Goal: Task Accomplishment & Management: Manage account settings

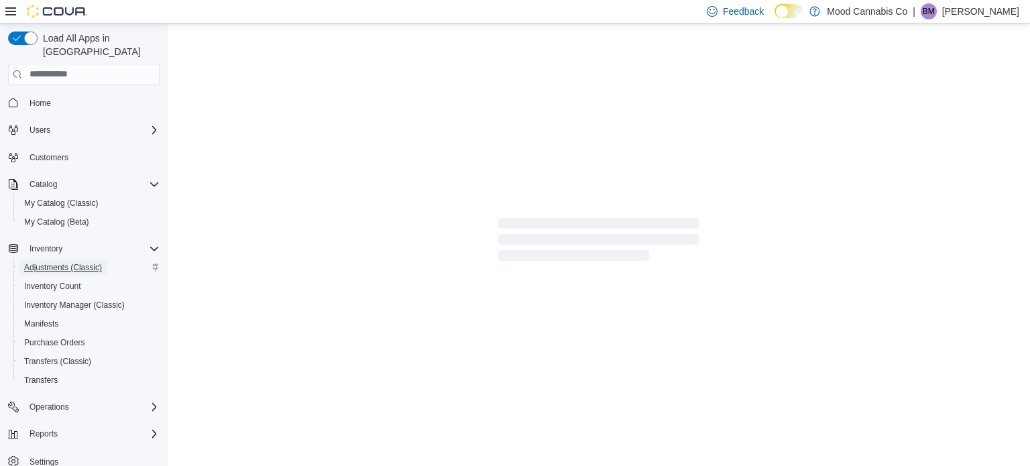
click at [61, 260] on span "Adjustments (Classic)" at bounding box center [63, 268] width 78 height 16
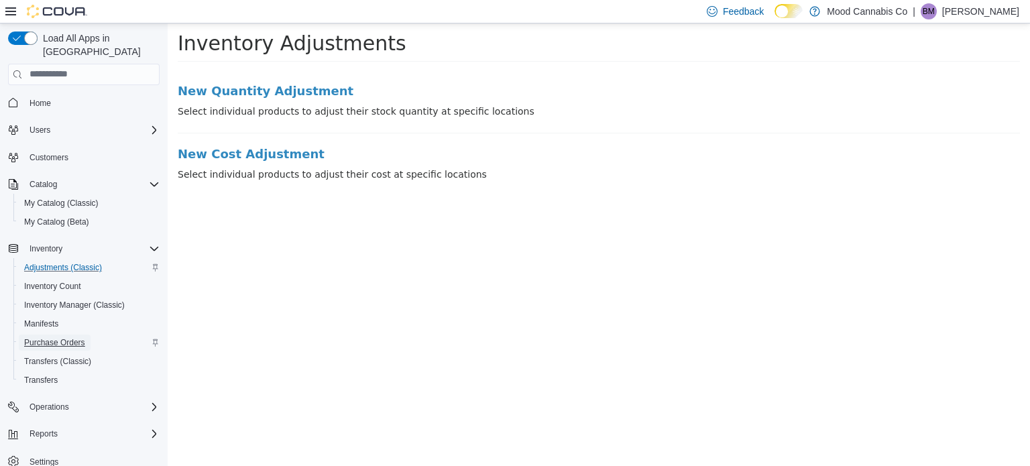
click at [70, 337] on span "Purchase Orders" at bounding box center [54, 342] width 61 height 11
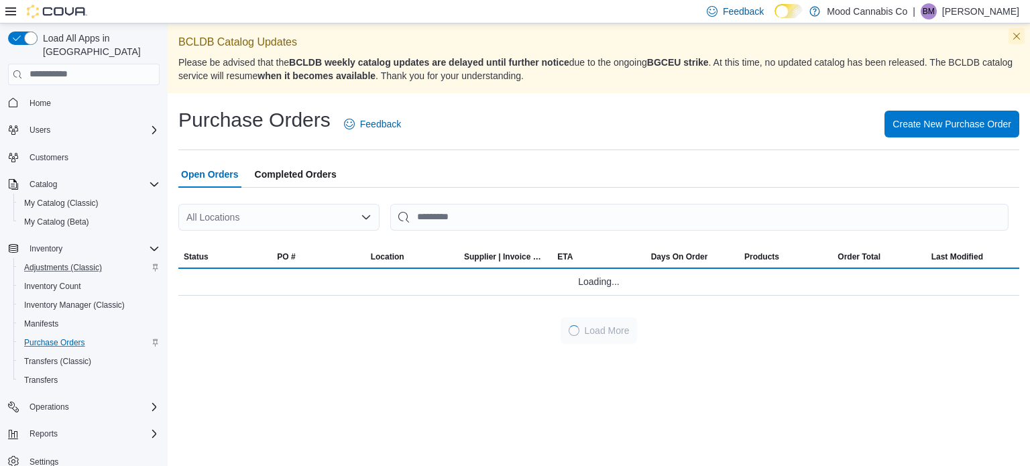
click at [1018, 34] on button "Dismiss this callout" at bounding box center [1017, 36] width 16 height 16
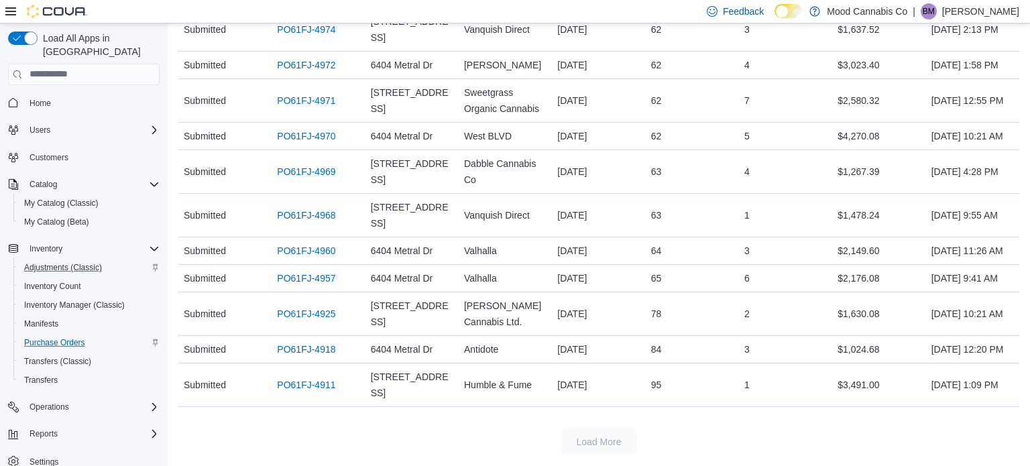
scroll to position [832, 0]
click at [305, 180] on link "PO61FJ-4969" at bounding box center [306, 172] width 58 height 16
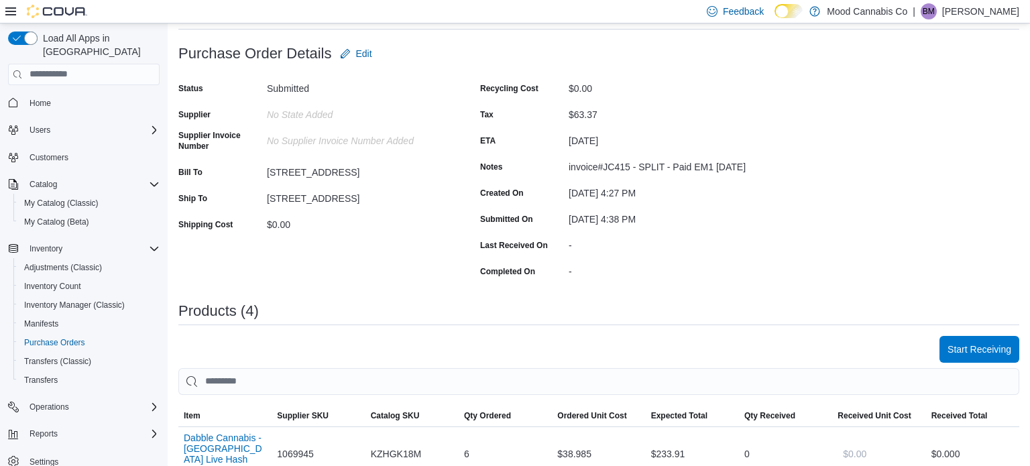
scroll to position [80, 0]
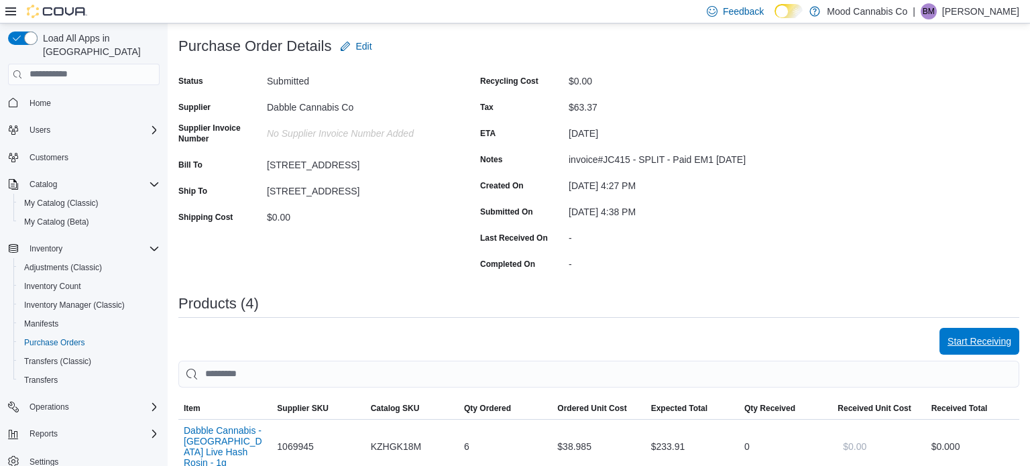
click at [974, 338] on span "Start Receiving" at bounding box center [979, 341] width 64 height 13
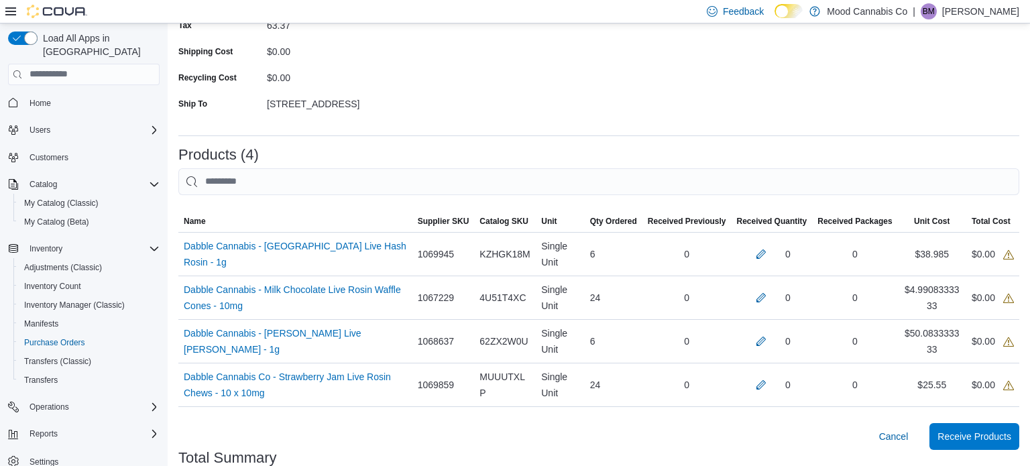
scroll to position [188, 0]
click at [763, 251] on button "button" at bounding box center [761, 253] width 16 height 16
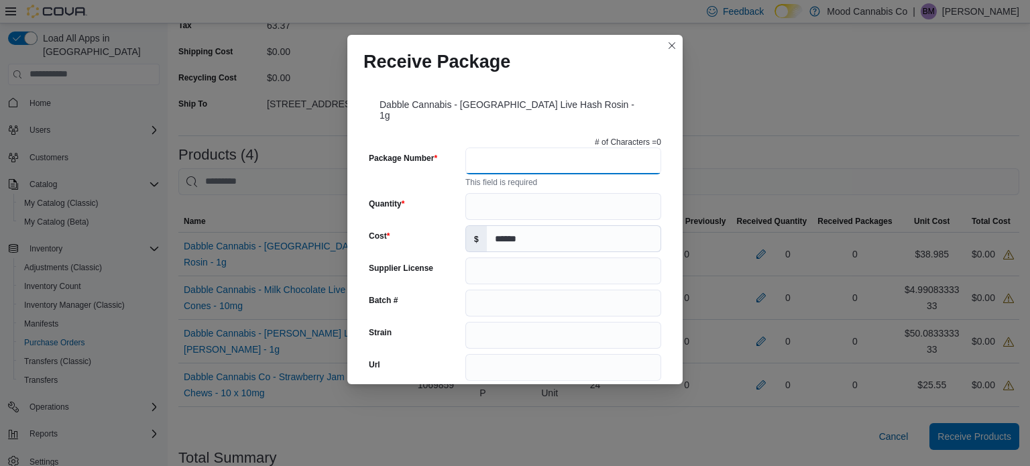
click at [504, 148] on input "Package Number" at bounding box center [563, 161] width 196 height 27
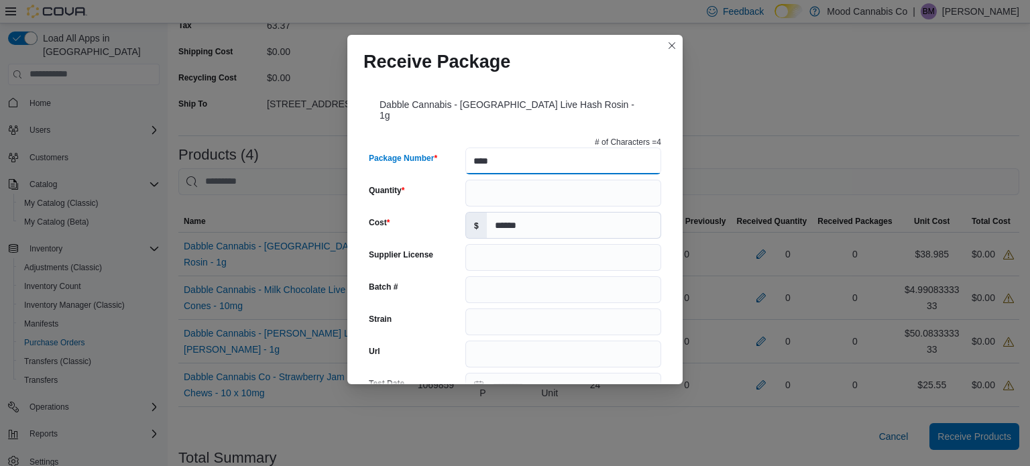
type input "****"
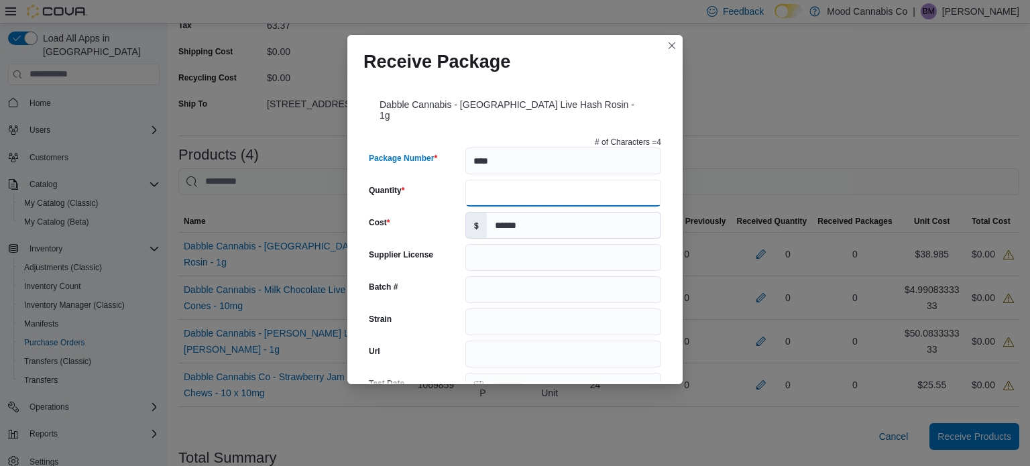
click at [491, 182] on input "Quantity" at bounding box center [563, 193] width 196 height 27
type input "*"
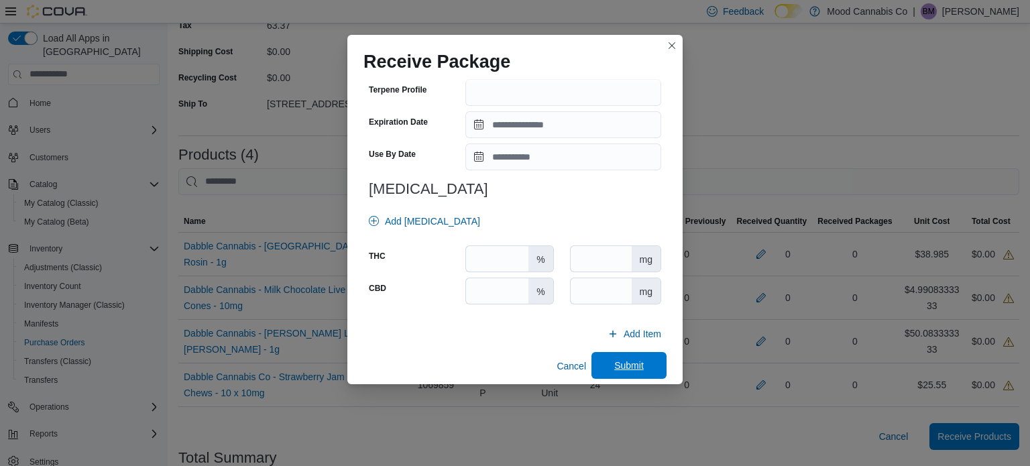
click at [642, 362] on span "Submit" at bounding box center [628, 365] width 59 height 27
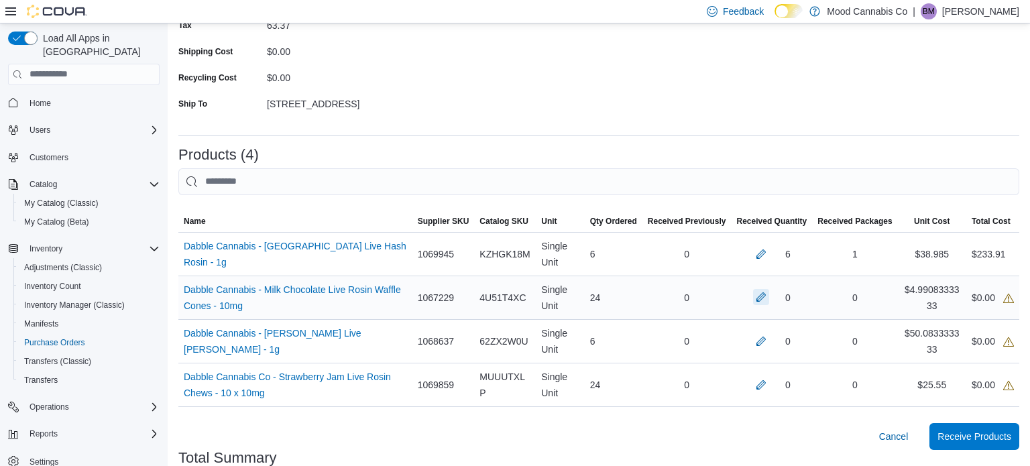
click at [759, 301] on button "button" at bounding box center [761, 297] width 16 height 16
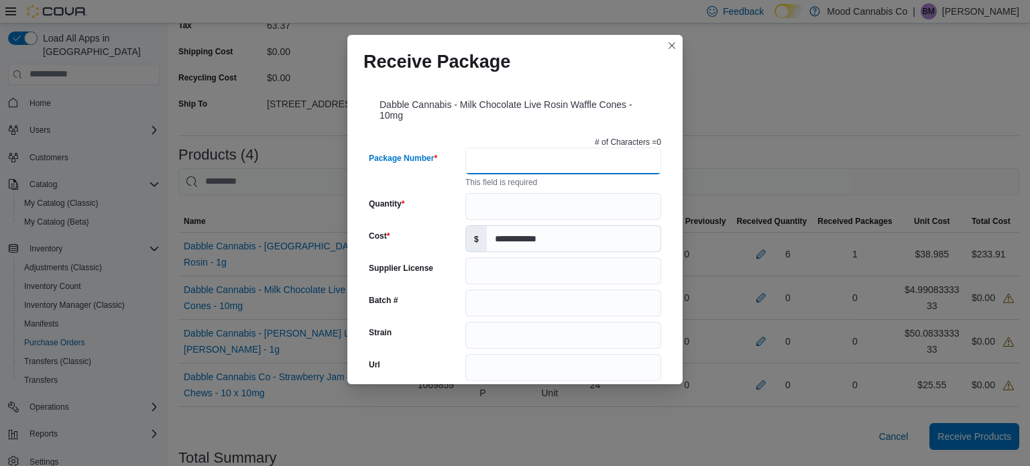
click at [578, 154] on input "Package Number" at bounding box center [563, 161] width 196 height 27
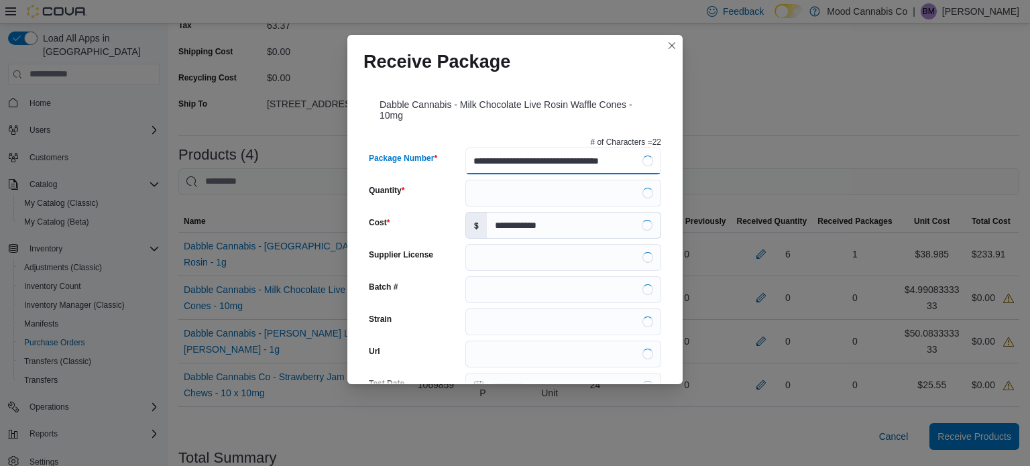
type input "**********"
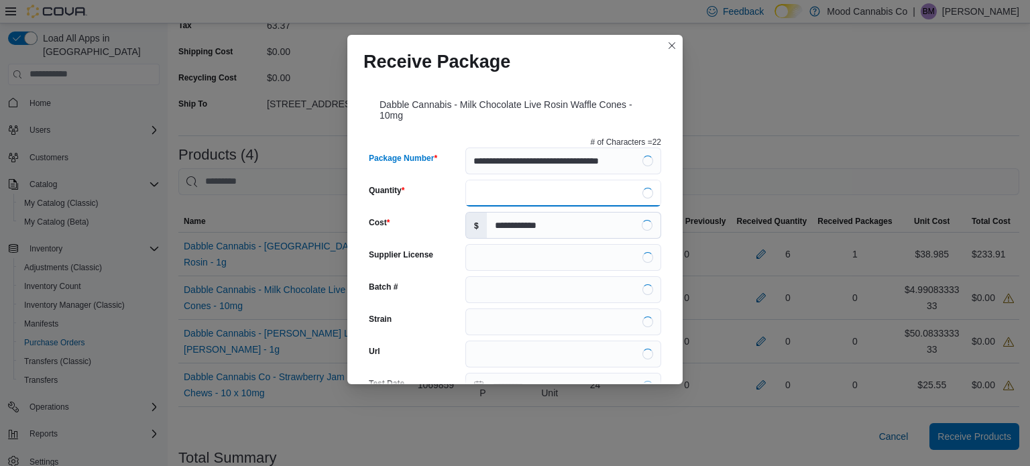
click at [492, 195] on input "Quantity" at bounding box center [563, 193] width 196 height 27
type input "*"
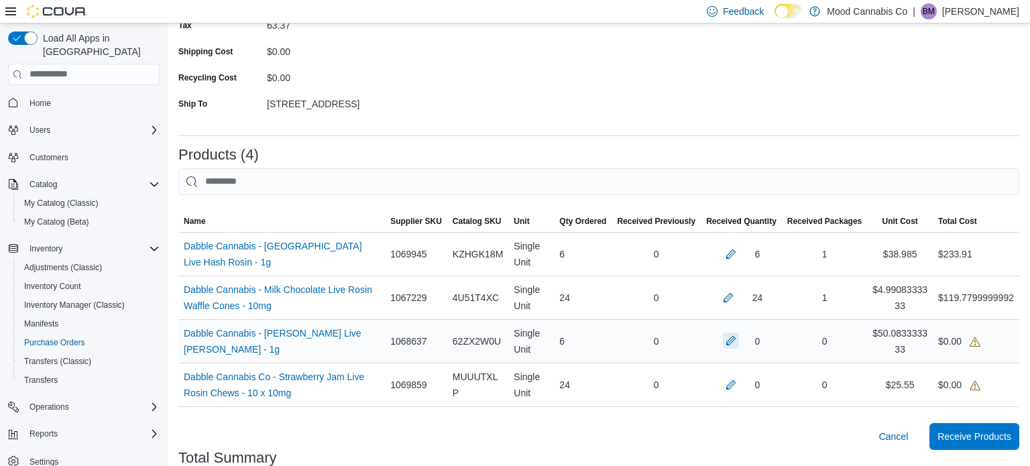
click at [730, 341] on button "button" at bounding box center [731, 341] width 16 height 16
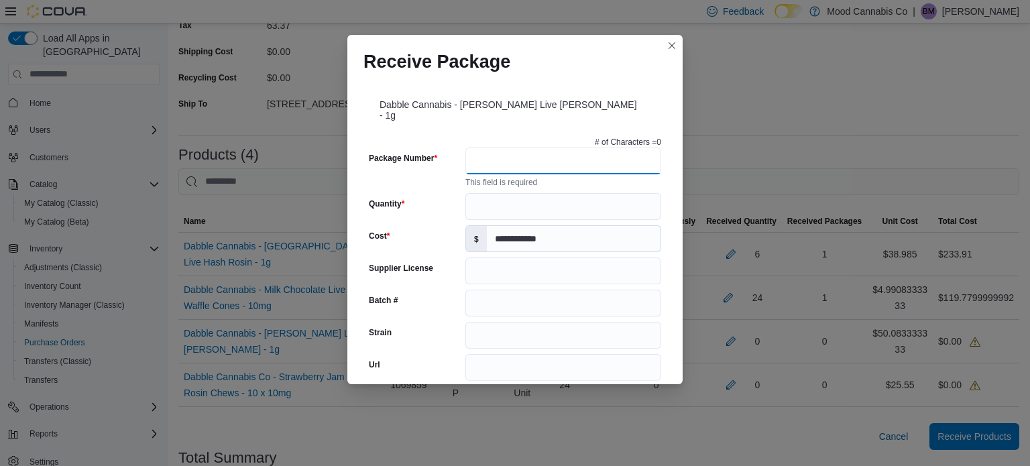
click at [512, 148] on input "Package Number" at bounding box center [563, 161] width 196 height 27
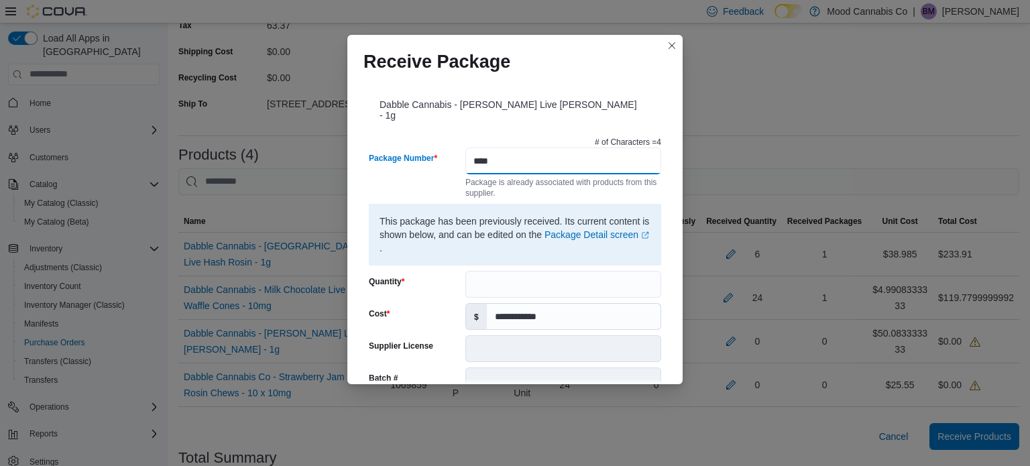
type input "****"
click at [500, 278] on input "Quantity" at bounding box center [563, 284] width 196 height 27
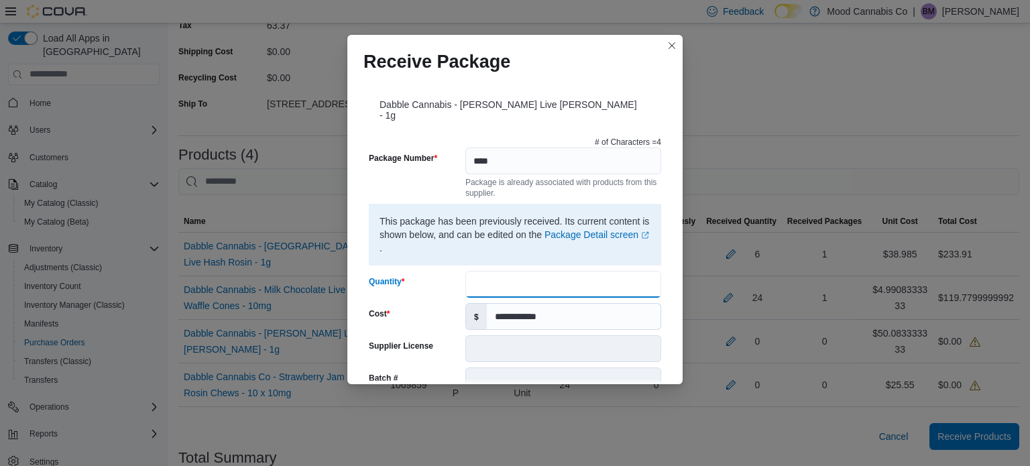
type input "*"
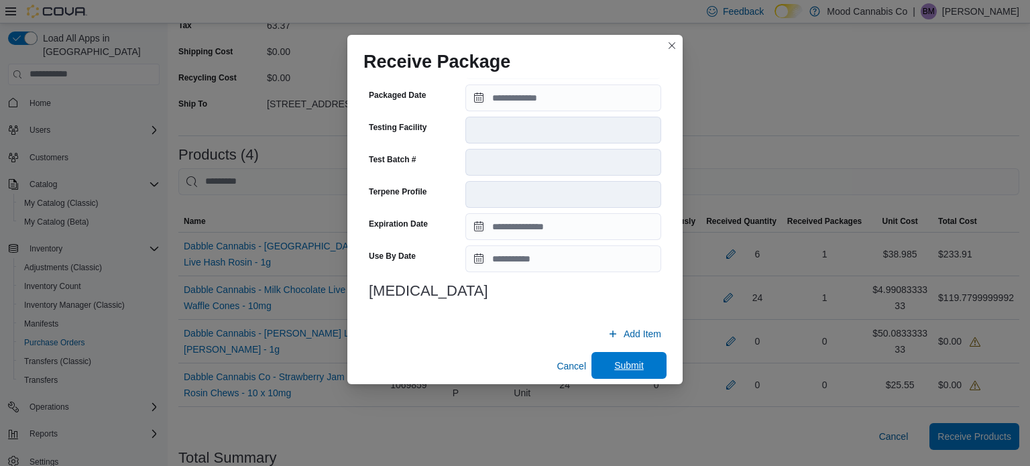
click at [640, 361] on span "Submit" at bounding box center [628, 365] width 59 height 27
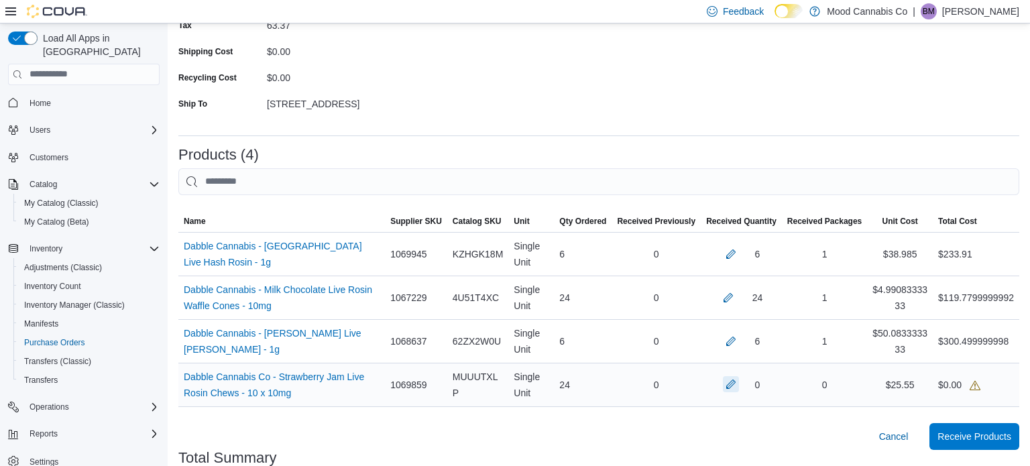
click at [732, 383] on button "button" at bounding box center [731, 384] width 16 height 16
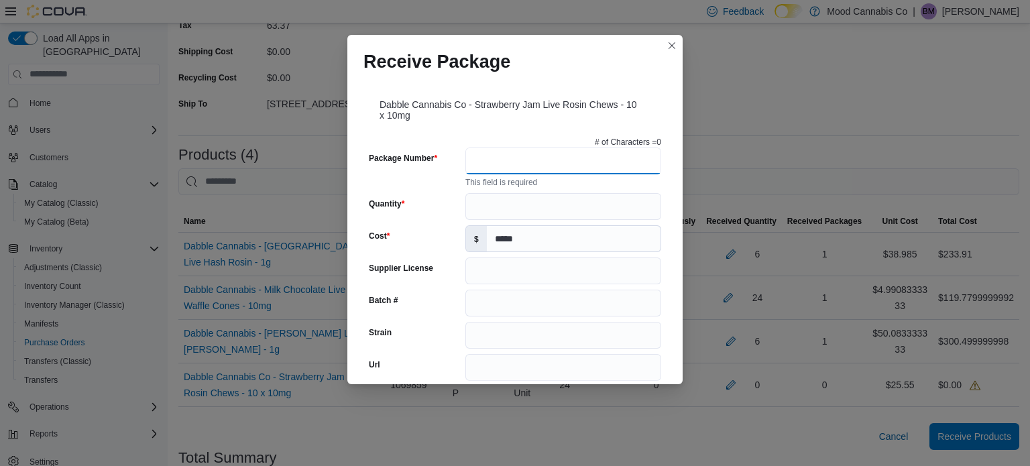
click at [506, 168] on input "Package Number" at bounding box center [563, 161] width 196 height 27
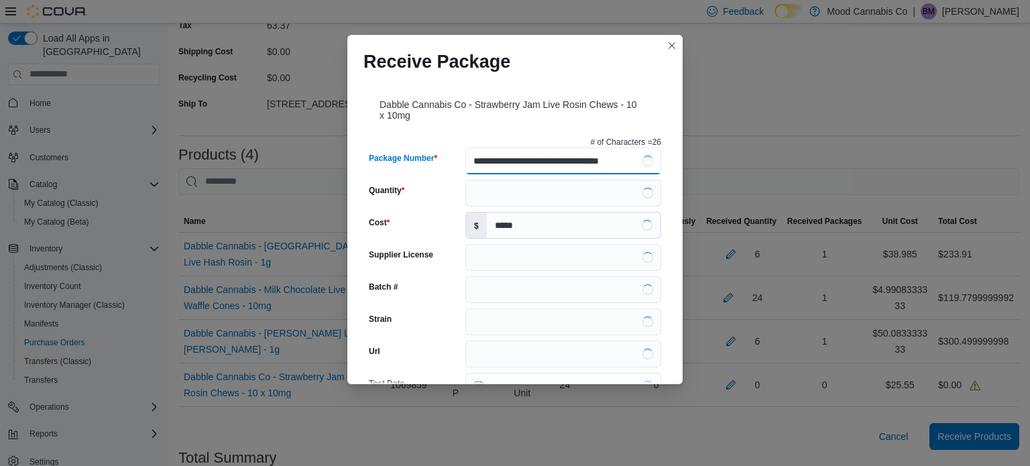
click at [486, 166] on input "**********" at bounding box center [563, 161] width 196 height 27
type input "**********"
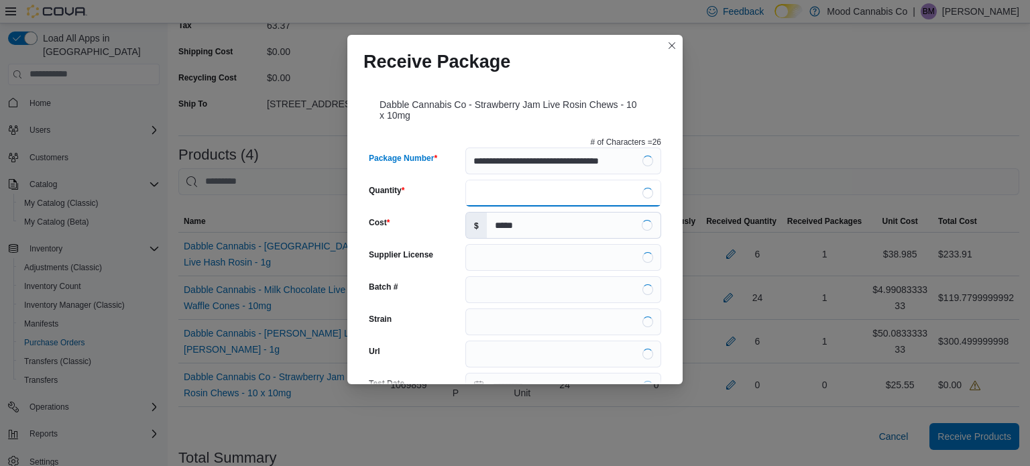
click at [479, 201] on input "Quantity" at bounding box center [563, 193] width 196 height 27
type input "**"
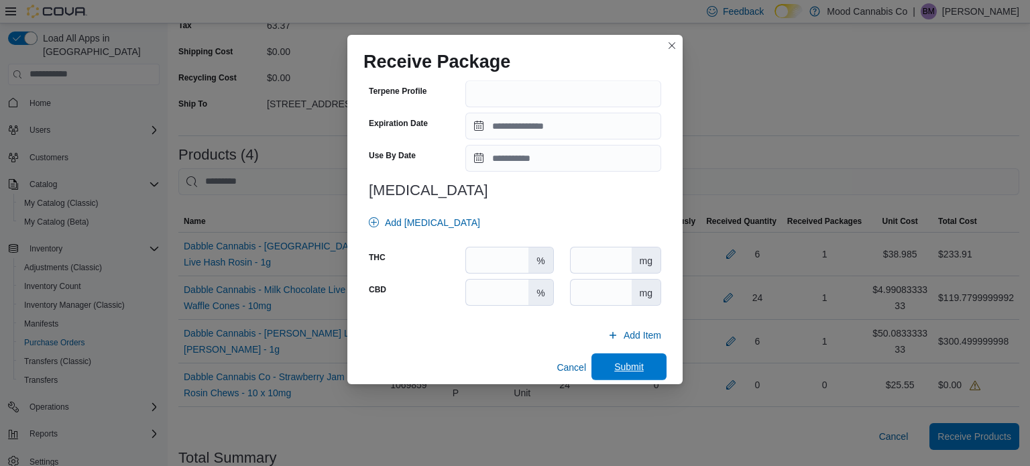
click at [621, 365] on span "Submit" at bounding box center [629, 366] width 30 height 13
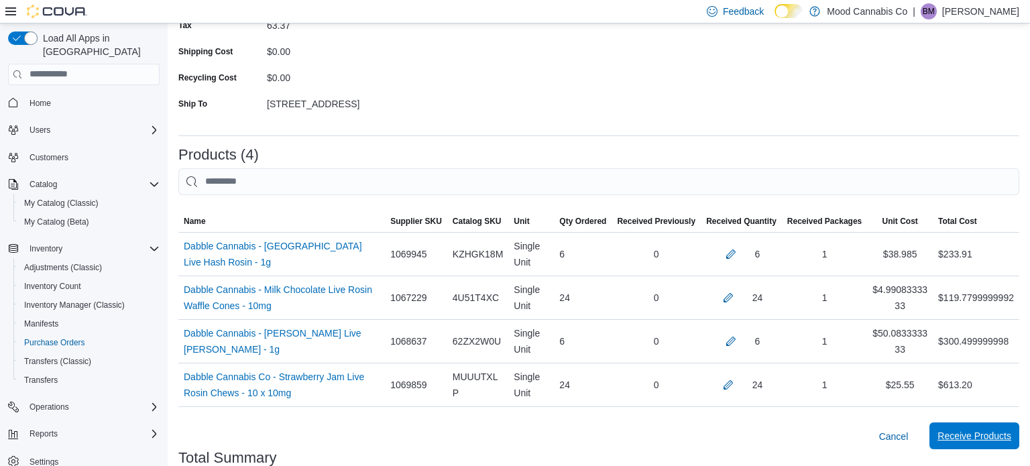
click at [988, 439] on span "Receive Products" at bounding box center [974, 435] width 74 height 13
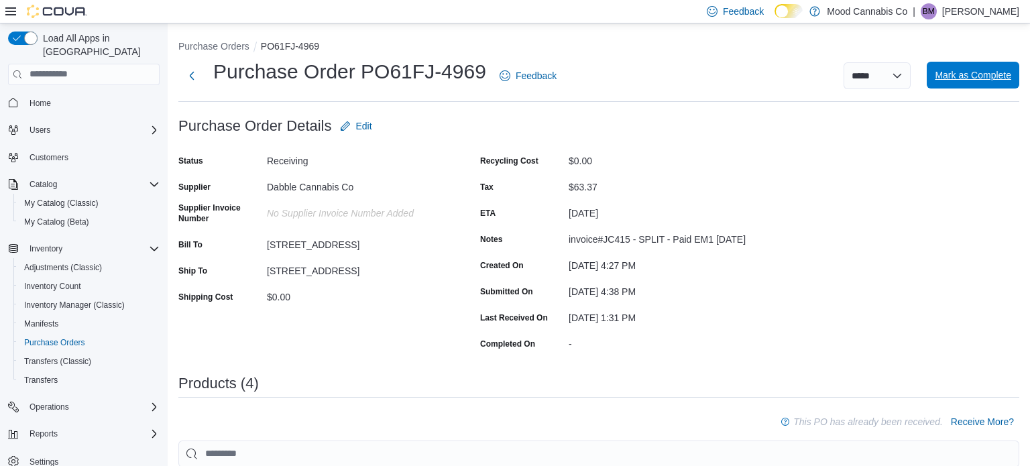
click at [998, 68] on span "Mark as Complete" at bounding box center [973, 75] width 76 height 27
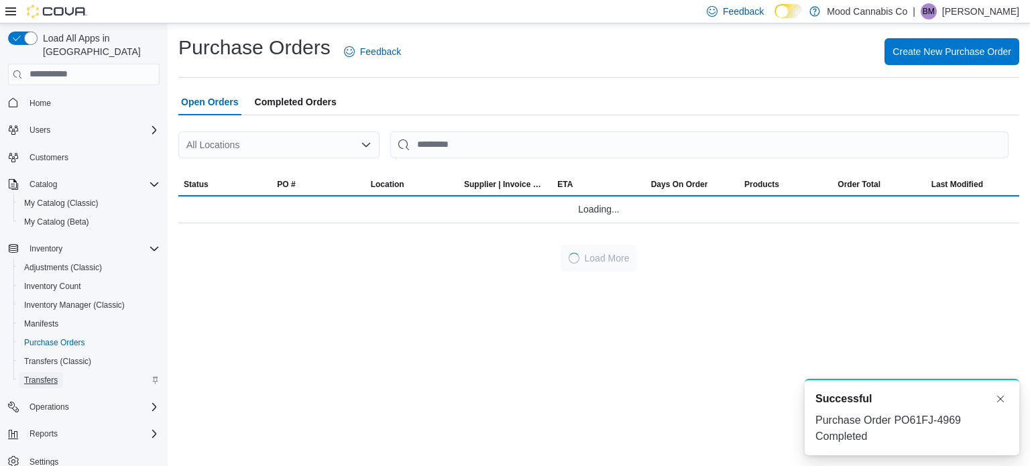
click at [42, 375] on span "Transfers" at bounding box center [41, 380] width 34 height 11
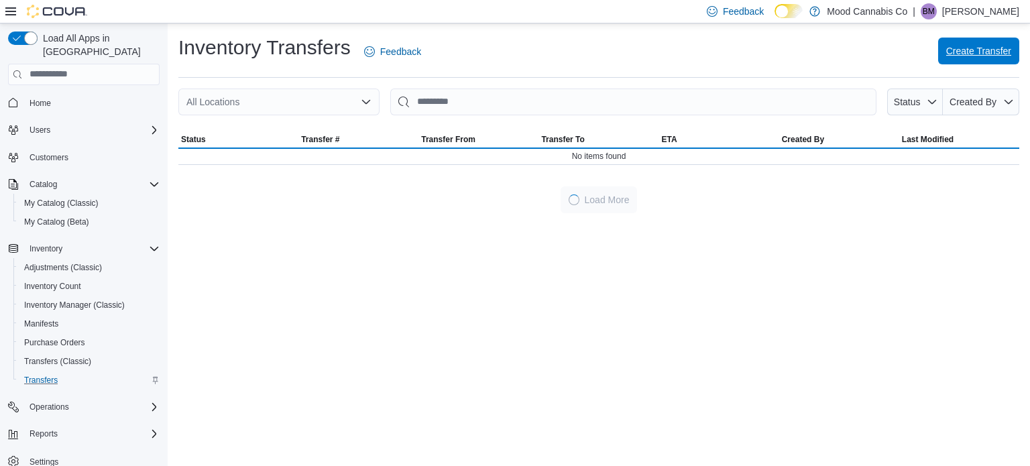
click at [964, 52] on span "Create Transfer" at bounding box center [978, 50] width 65 height 13
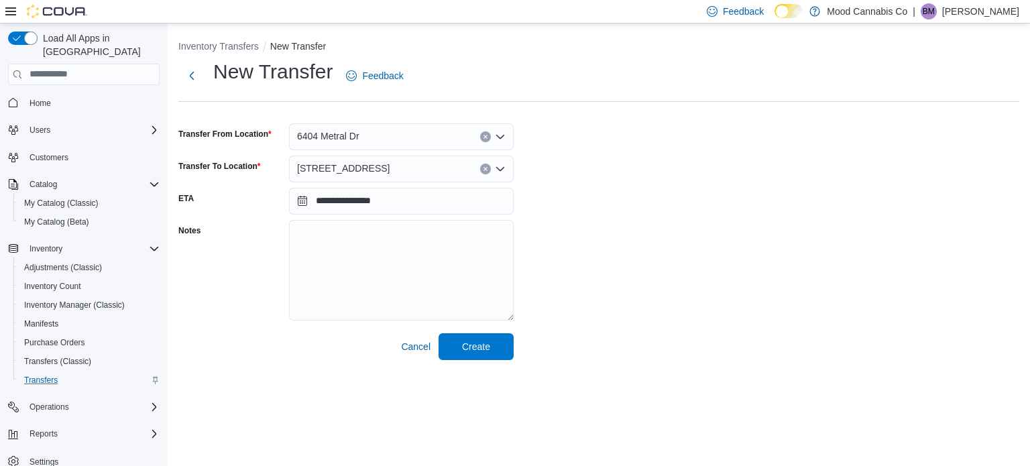
click at [365, 139] on input "Transfer From Location" at bounding box center [365, 137] width 1 height 16
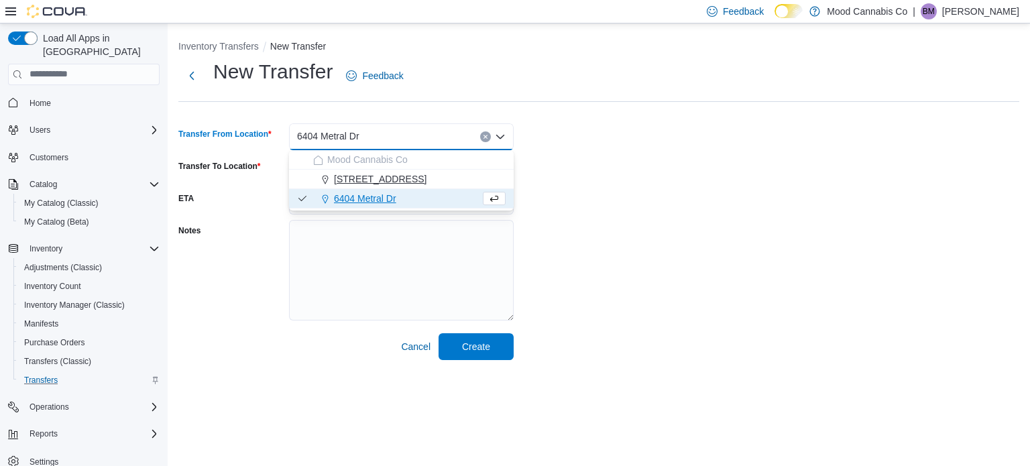
click at [371, 180] on span "[STREET_ADDRESS]" at bounding box center [380, 178] width 93 height 13
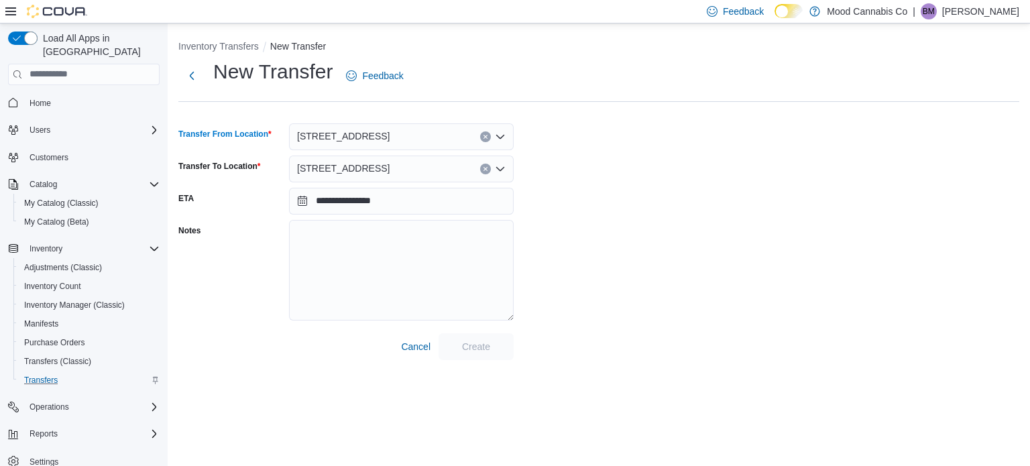
click at [363, 163] on span "[STREET_ADDRESS]" at bounding box center [343, 168] width 93 height 16
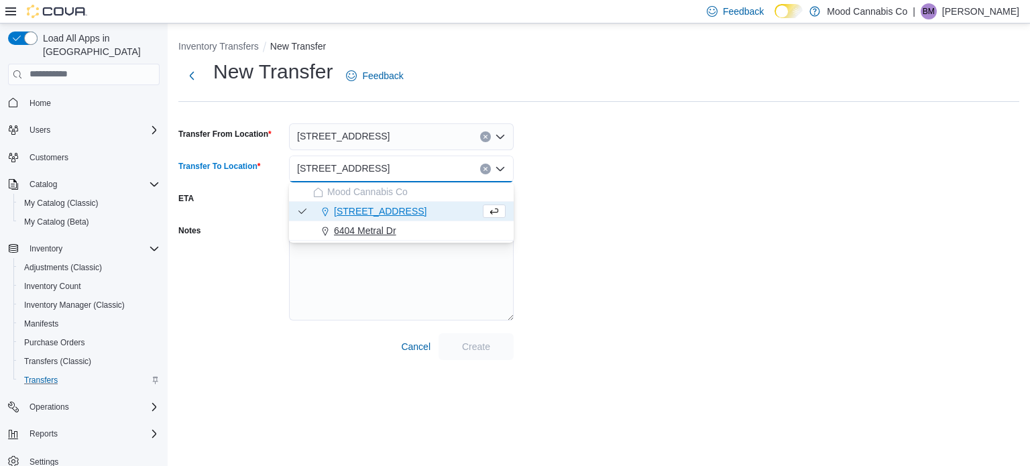
click at [380, 235] on span "6404 Metral Dr" at bounding box center [365, 230] width 62 height 13
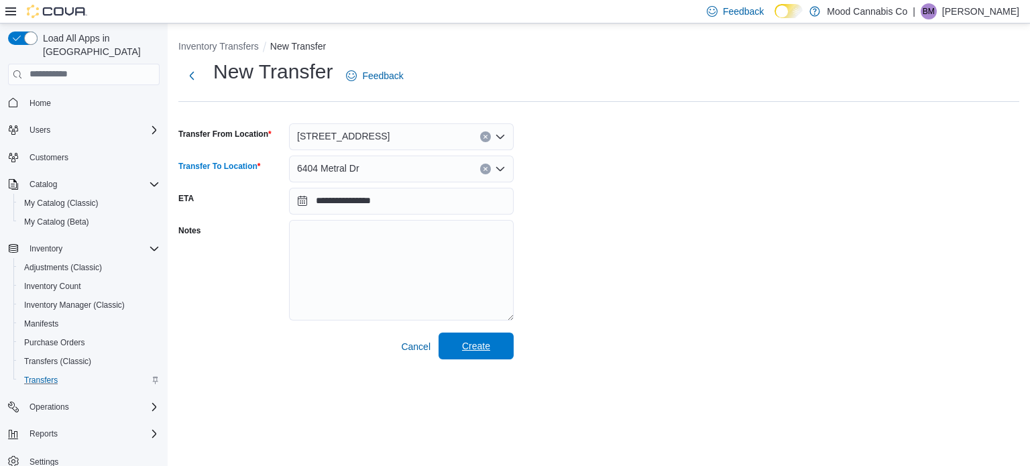
click at [494, 347] on span "Create" at bounding box center [476, 346] width 59 height 27
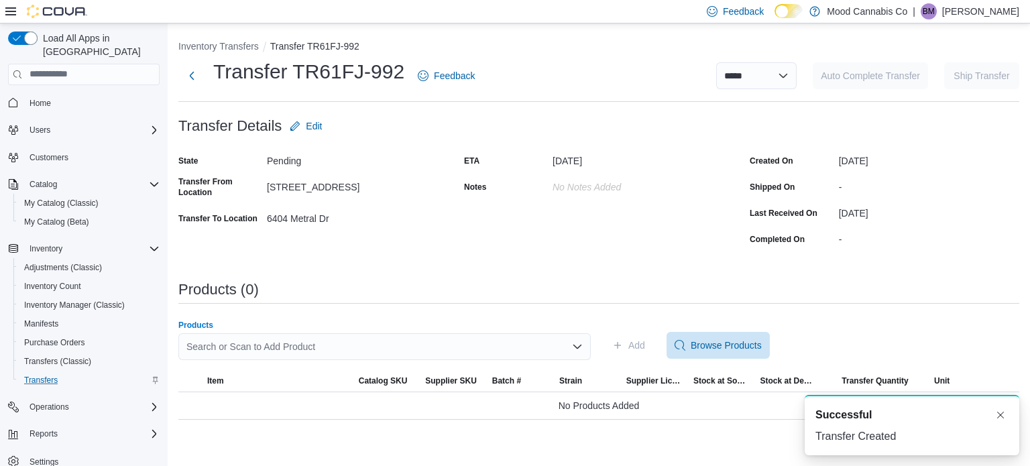
click at [290, 345] on div "Search or Scan to Add Product" at bounding box center [384, 346] width 412 height 27
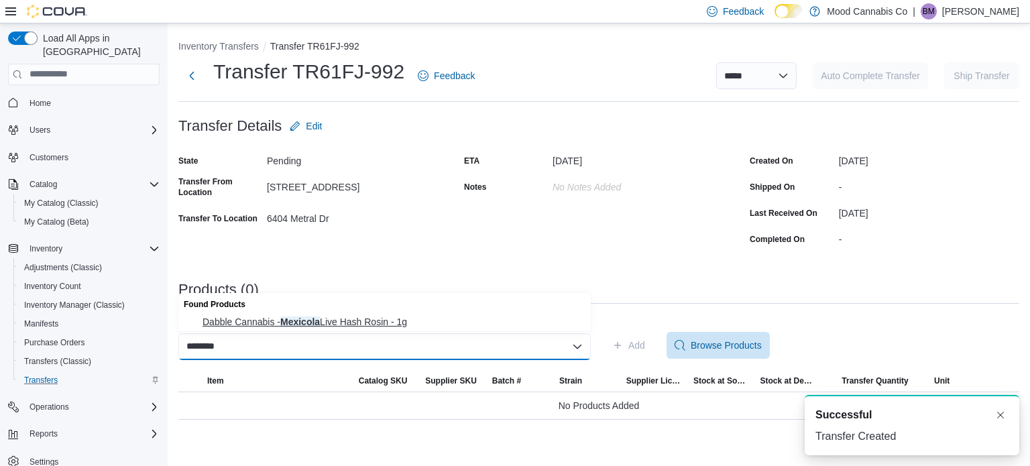
type input "********"
click at [339, 327] on span "Dabble Cannabis - Mexicola Live Hash Rosin - 1g" at bounding box center [393, 321] width 380 height 13
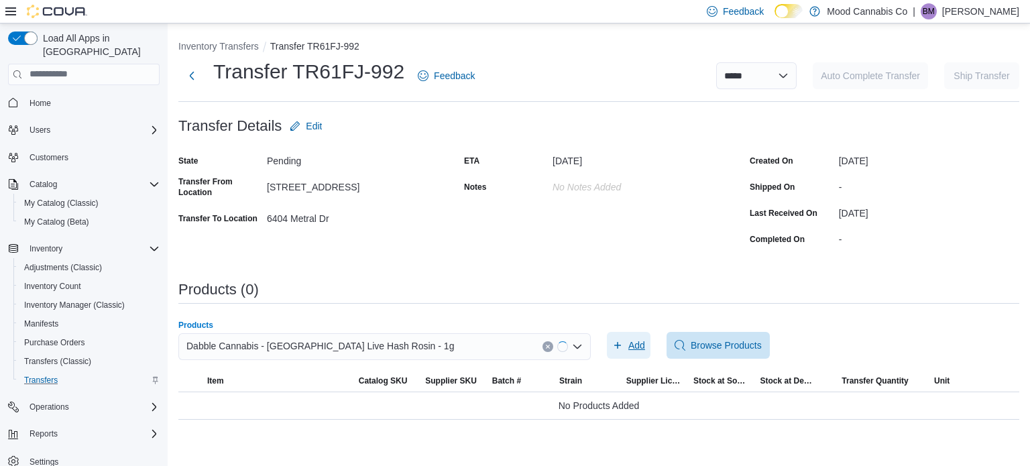
click at [626, 341] on span "Add" at bounding box center [628, 345] width 33 height 27
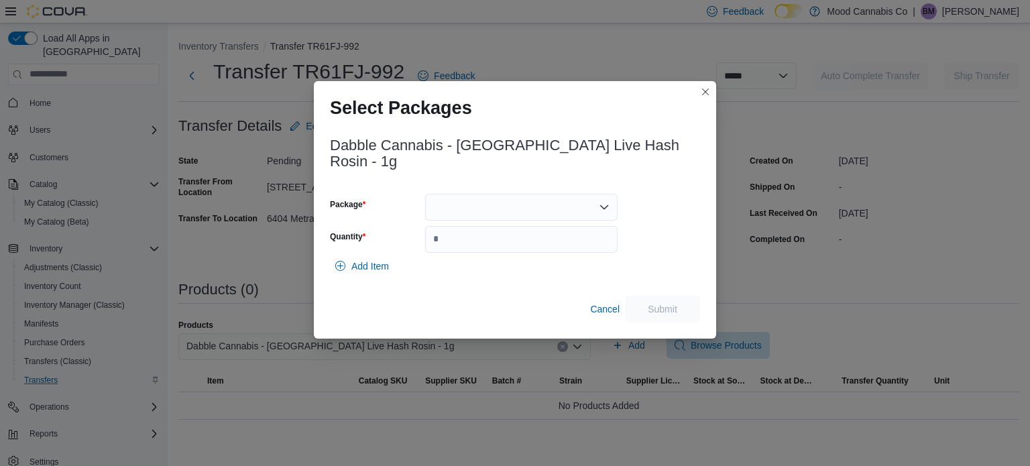
click at [510, 212] on div at bounding box center [521, 207] width 192 height 27
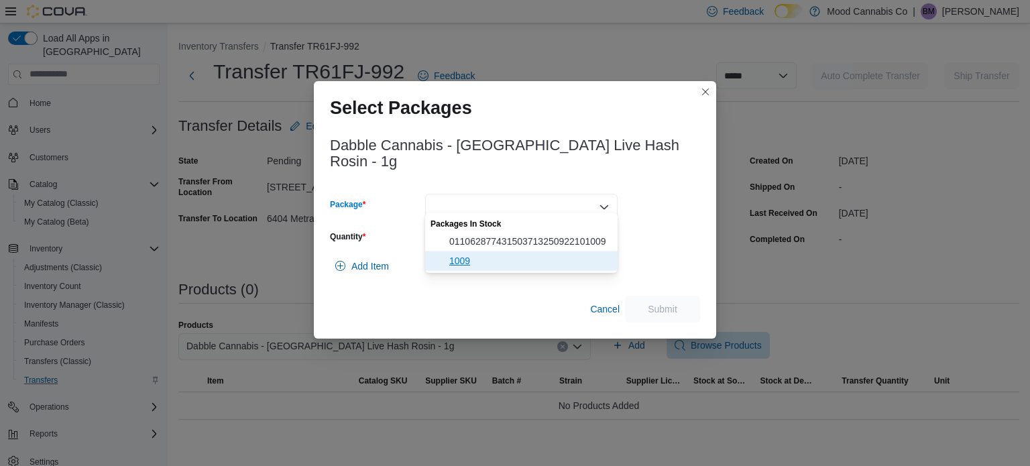
click at [485, 256] on span "1009" at bounding box center [529, 260] width 160 height 13
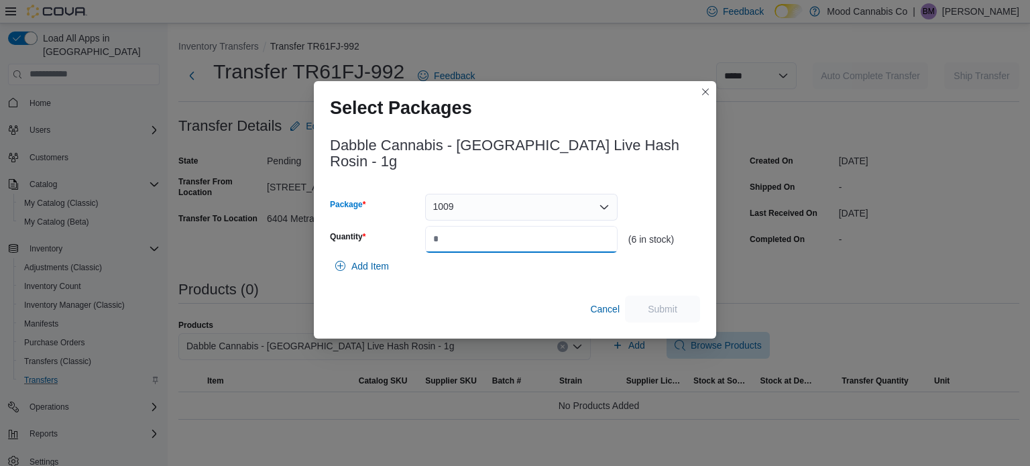
click at [464, 239] on input "Quantity" at bounding box center [521, 239] width 192 height 27
type input "*"
click at [648, 304] on span "Submit" at bounding box center [663, 308] width 30 height 13
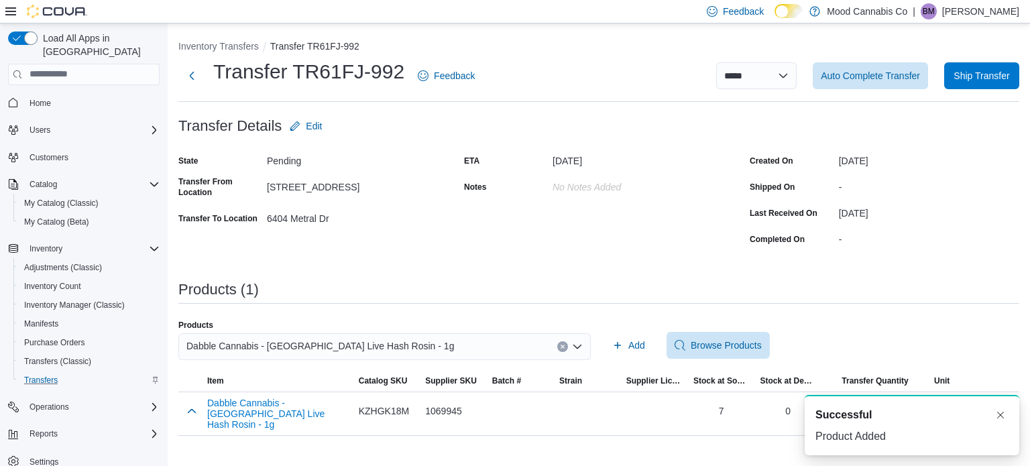
click at [363, 350] on span "Dabble Cannabis - Mexicola Live Hash Rosin - 1g" at bounding box center [320, 346] width 268 height 16
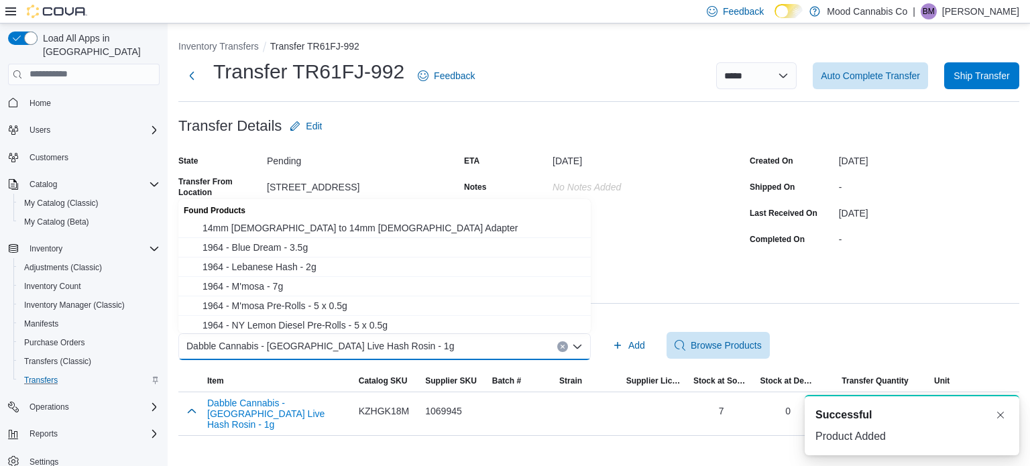
click at [560, 345] on icon "Clear input" at bounding box center [562, 346] width 5 height 5
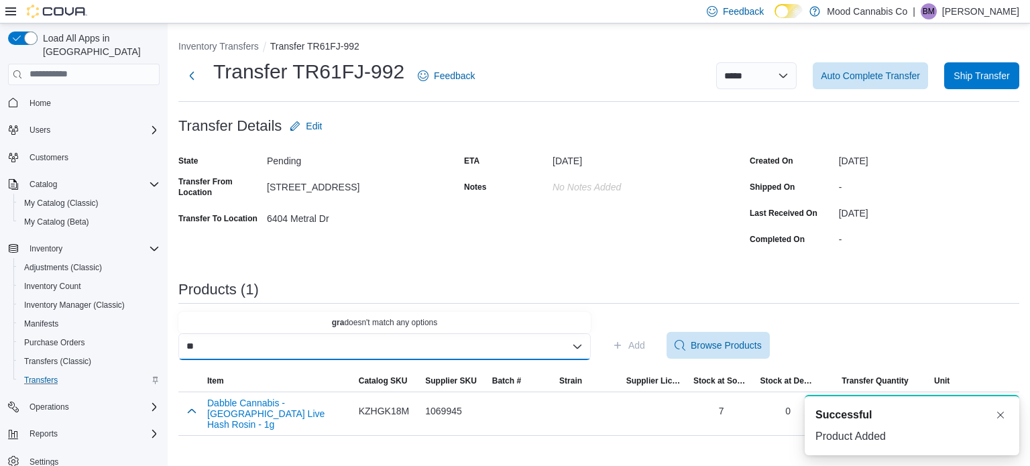
type input "*"
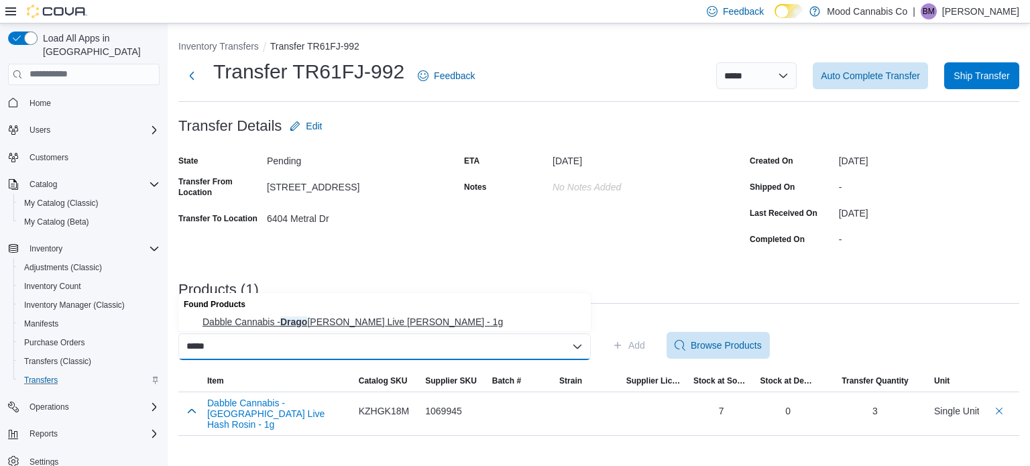
type input "*****"
click at [515, 327] on span "Dabble Cannabis - Drago Mintz Live Rosin - 1g" at bounding box center [393, 321] width 380 height 13
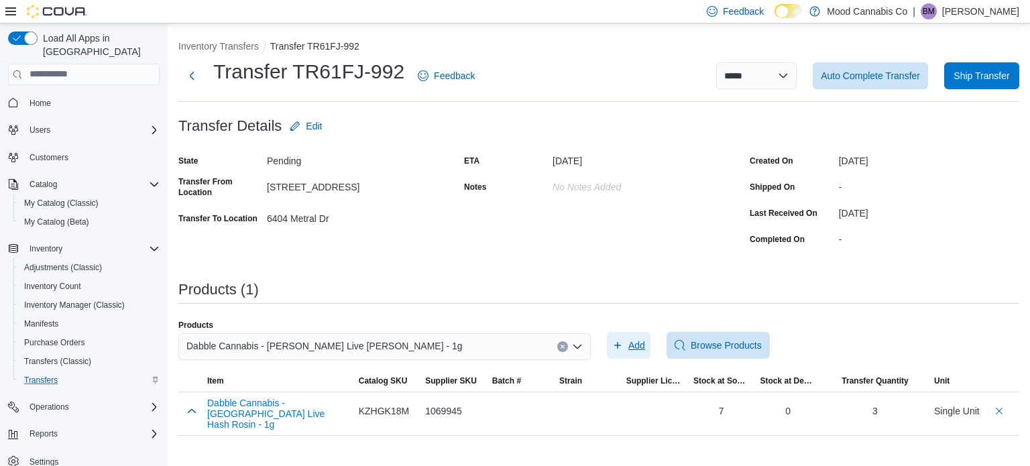
click at [611, 346] on button "Add" at bounding box center [629, 345] width 44 height 27
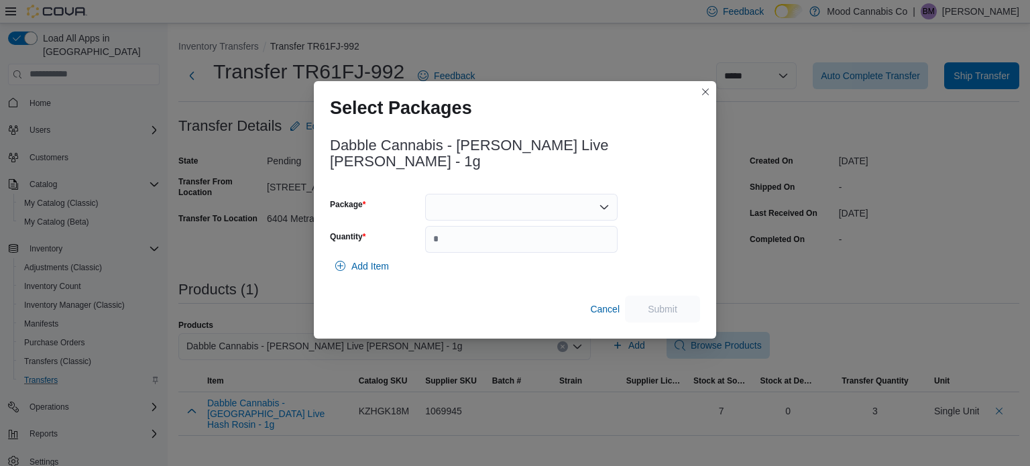
click at [512, 209] on div at bounding box center [521, 207] width 192 height 27
click at [492, 245] on span "1008" at bounding box center [529, 241] width 160 height 13
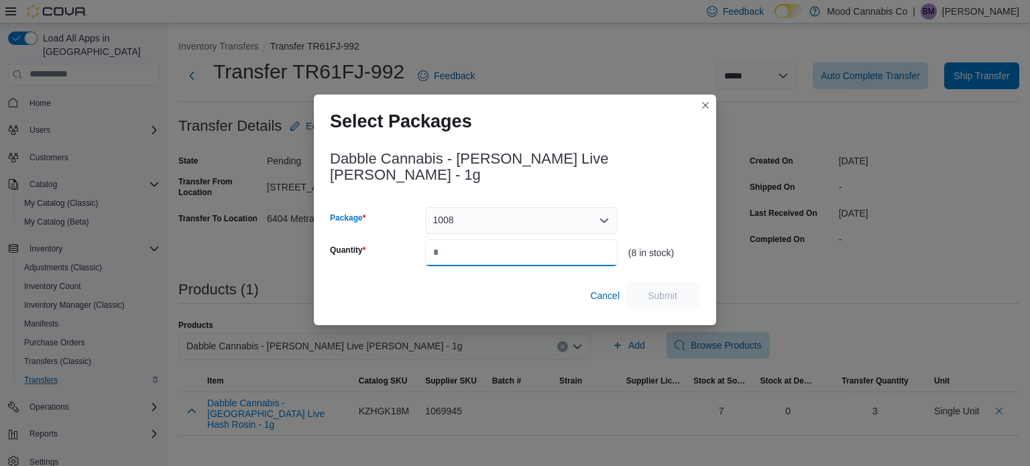
click at [480, 239] on input "Quantity" at bounding box center [521, 252] width 192 height 27
type input "*"
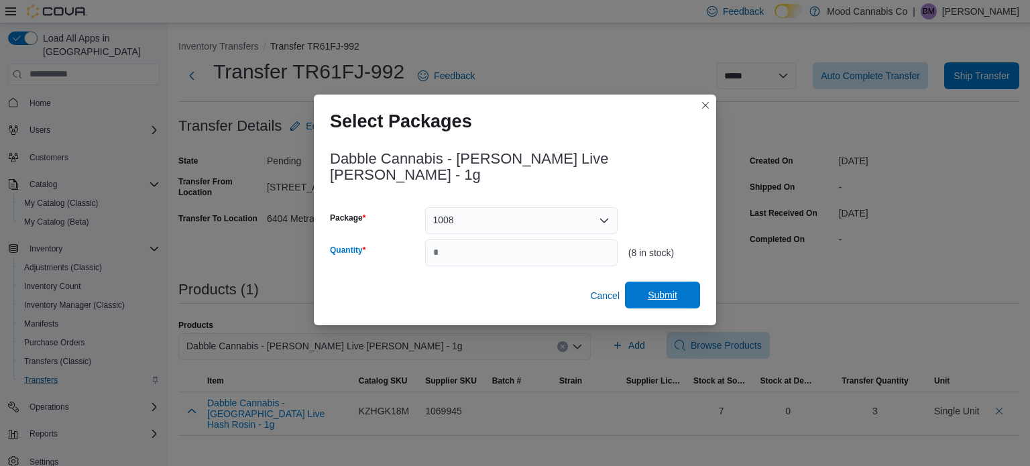
click at [679, 300] on span "Submit" at bounding box center [662, 295] width 59 height 27
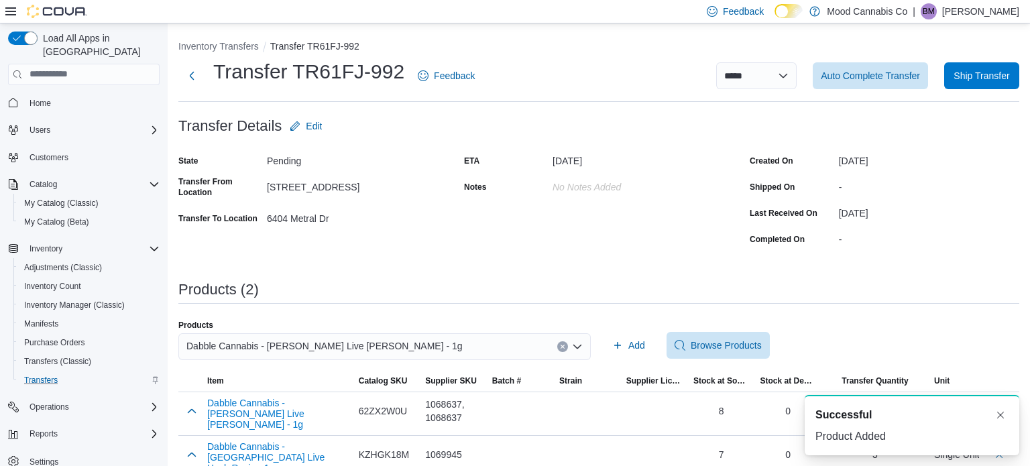
click at [563, 347] on icon "Clear input" at bounding box center [562, 346] width 5 height 5
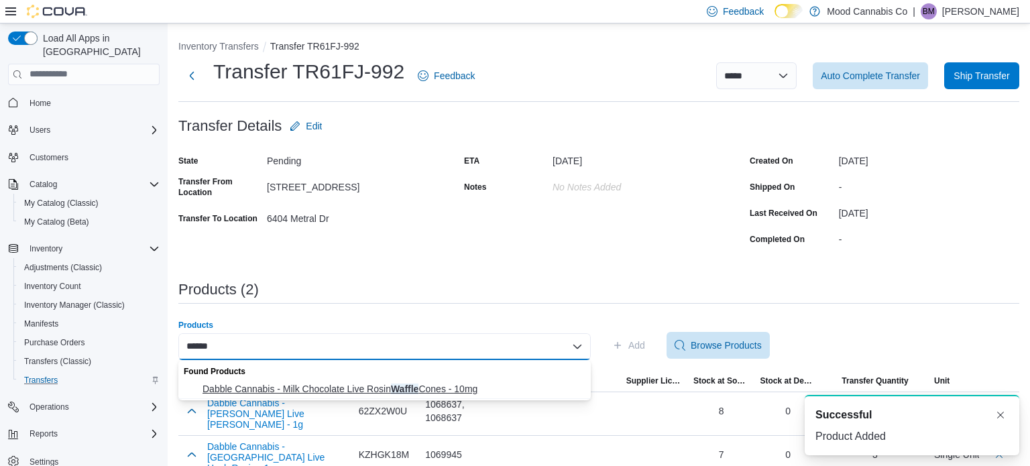
type input "******"
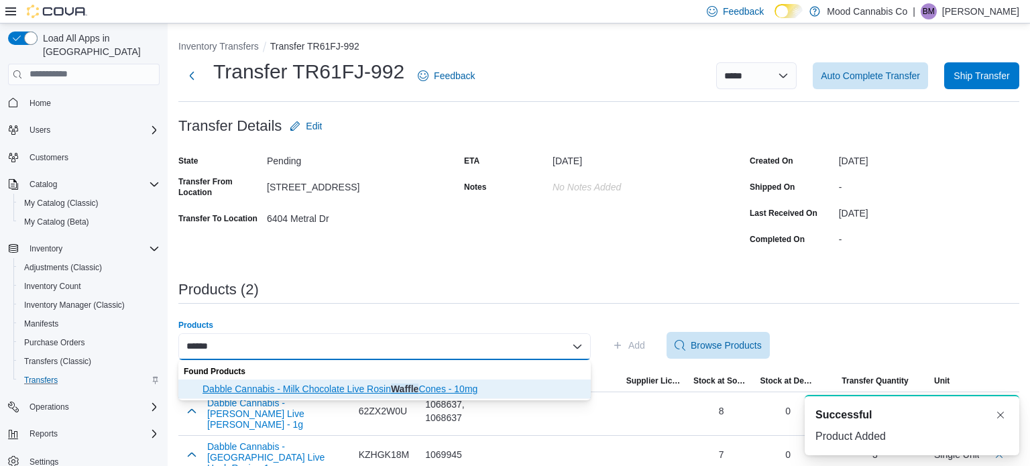
click at [494, 382] on span "Dabble Cannabis - Milk Chocolate Live Rosin Waffle Cones - 10mg" at bounding box center [393, 388] width 380 height 13
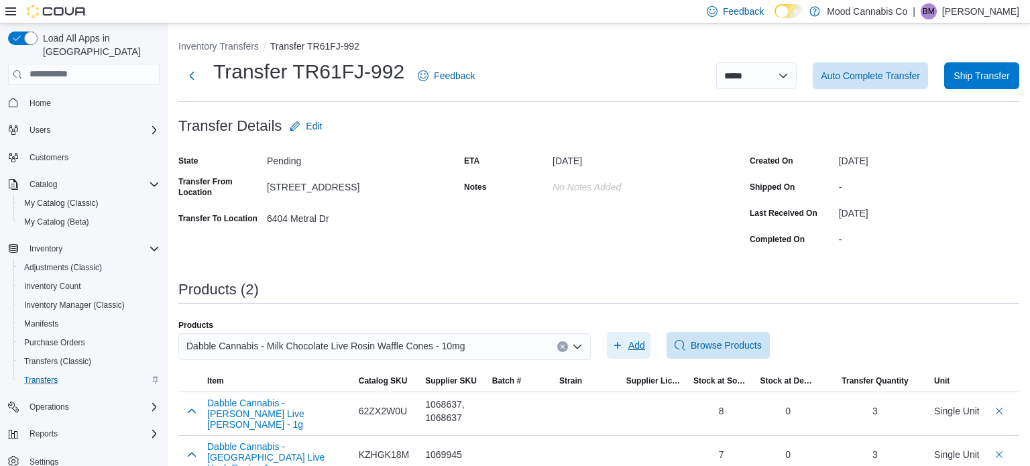
click at [632, 341] on span "Add" at bounding box center [636, 345] width 17 height 13
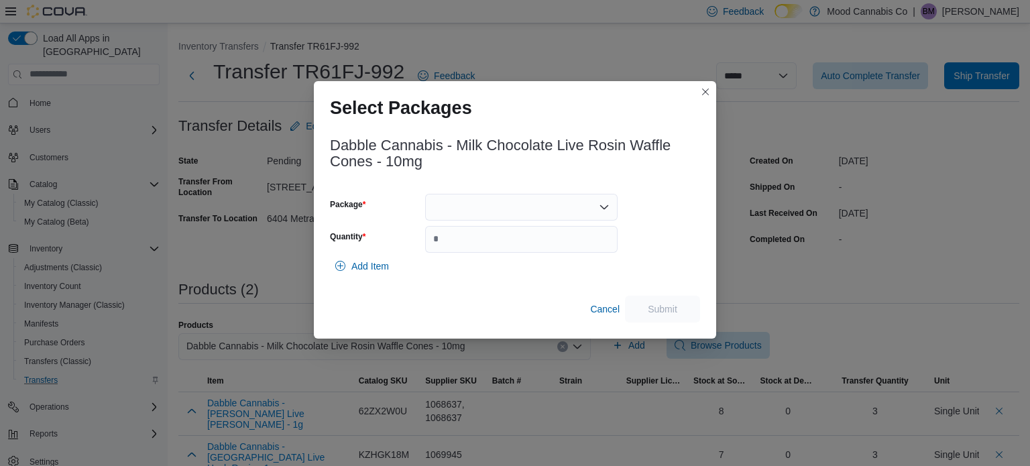
click at [546, 204] on div at bounding box center [521, 207] width 192 height 27
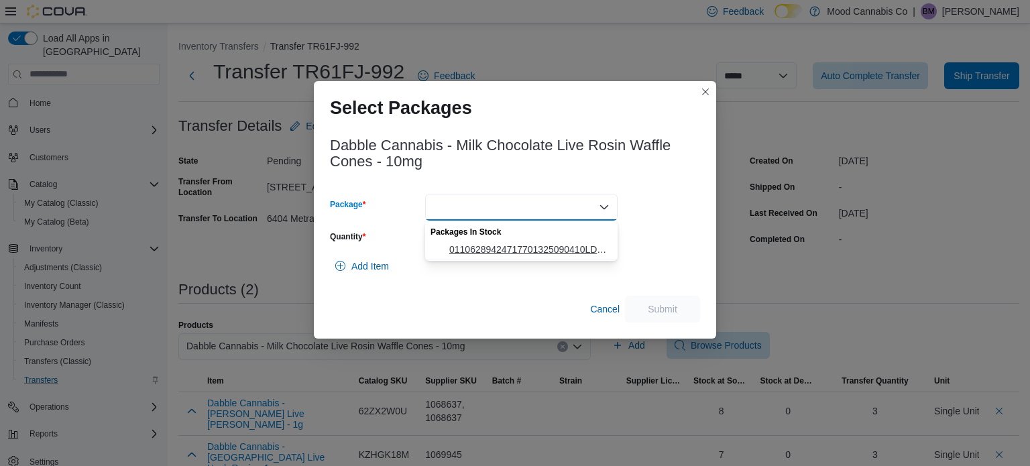
click at [522, 248] on span "01106289424717701325090410LD250820285" at bounding box center [529, 249] width 160 height 13
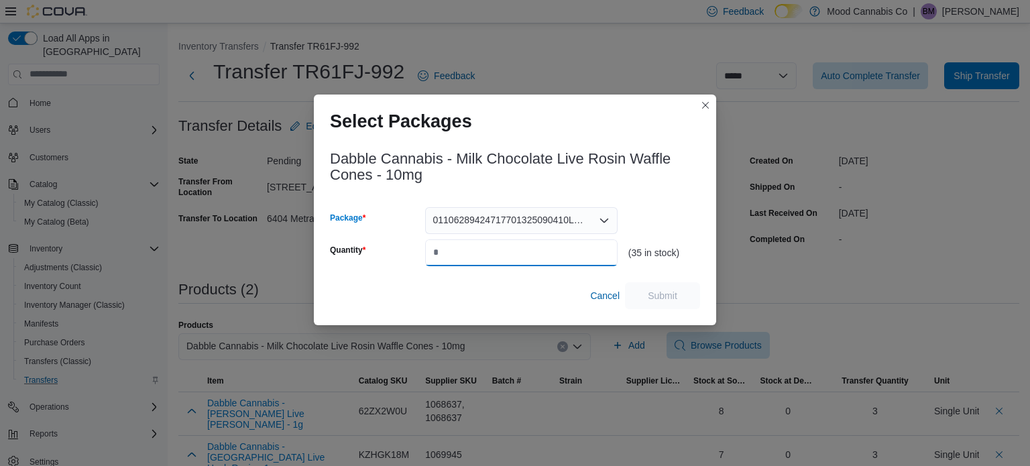
click at [503, 253] on input "Quantity" at bounding box center [521, 252] width 192 height 27
type input "**"
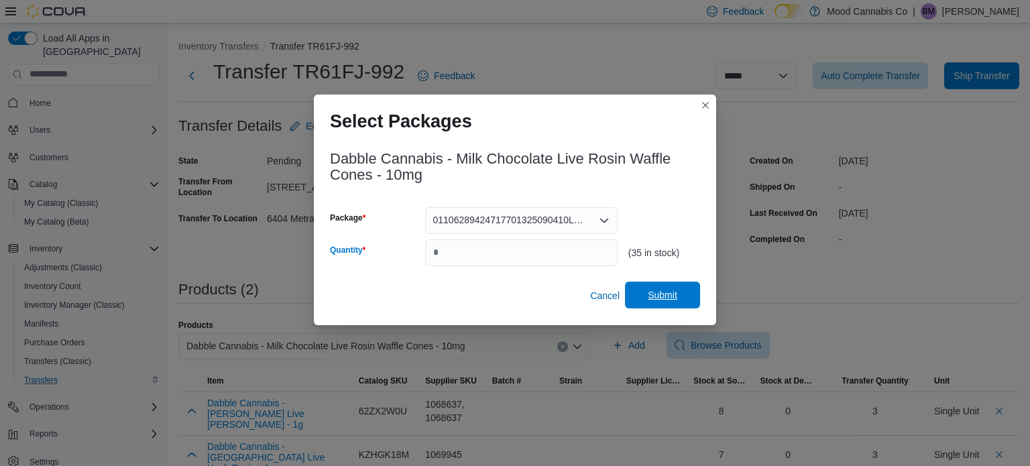
click at [669, 291] on span "Submit" at bounding box center [663, 294] width 30 height 13
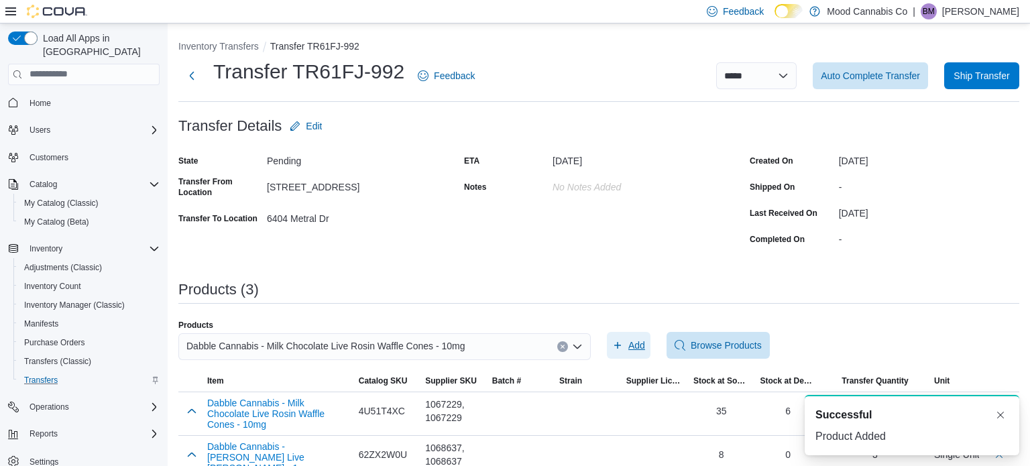
scroll to position [58, 0]
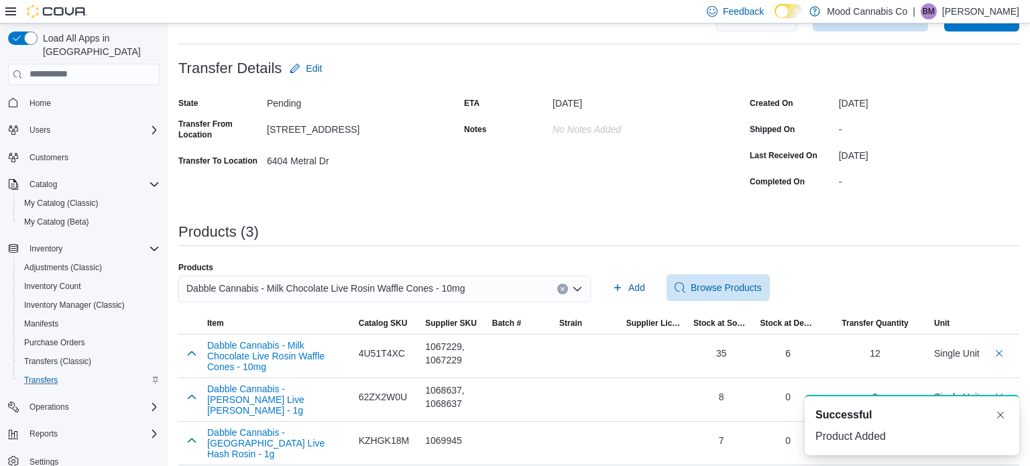
click at [561, 287] on icon "Clear input" at bounding box center [562, 288] width 3 height 3
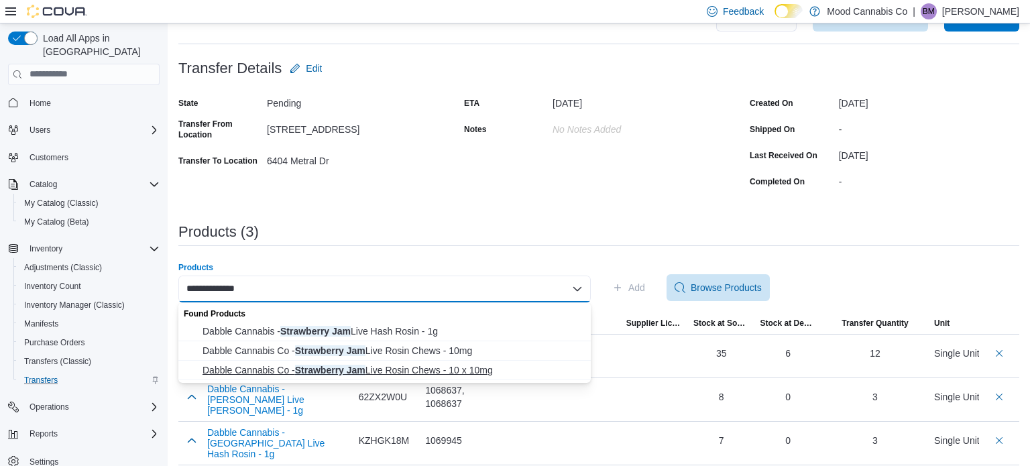
type input "**********"
click at [447, 370] on span "Dabble Cannabis Co - Strawberry Jam Live Rosin Chews - 10 x 10mg" at bounding box center [393, 369] width 380 height 13
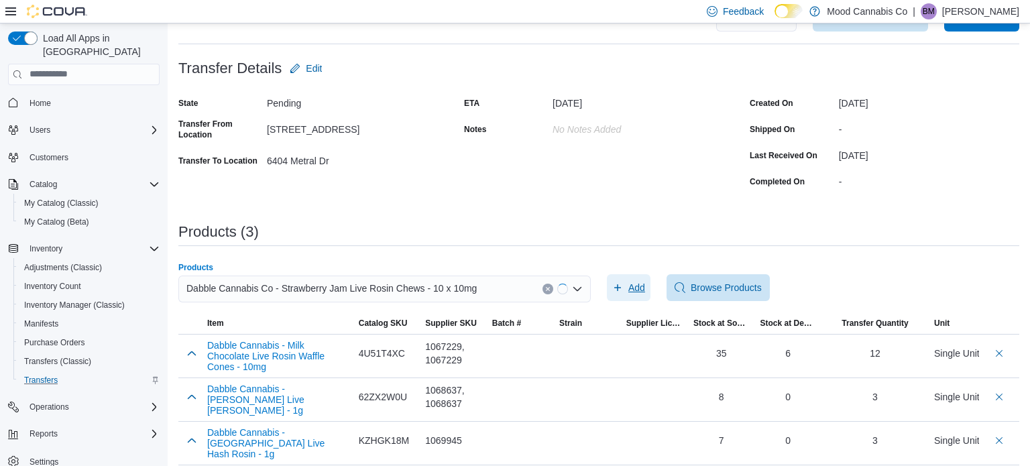
click at [641, 288] on span "Add" at bounding box center [636, 287] width 17 height 13
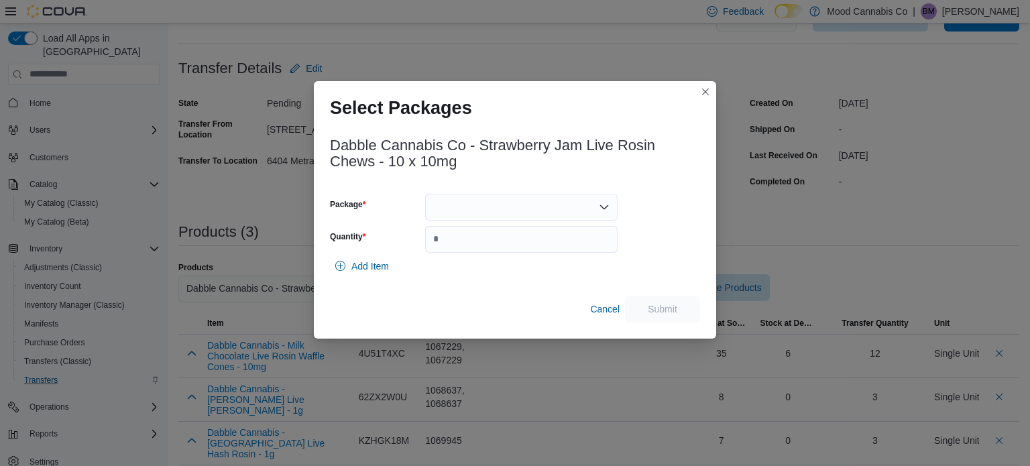
click at [552, 200] on div at bounding box center [521, 207] width 192 height 27
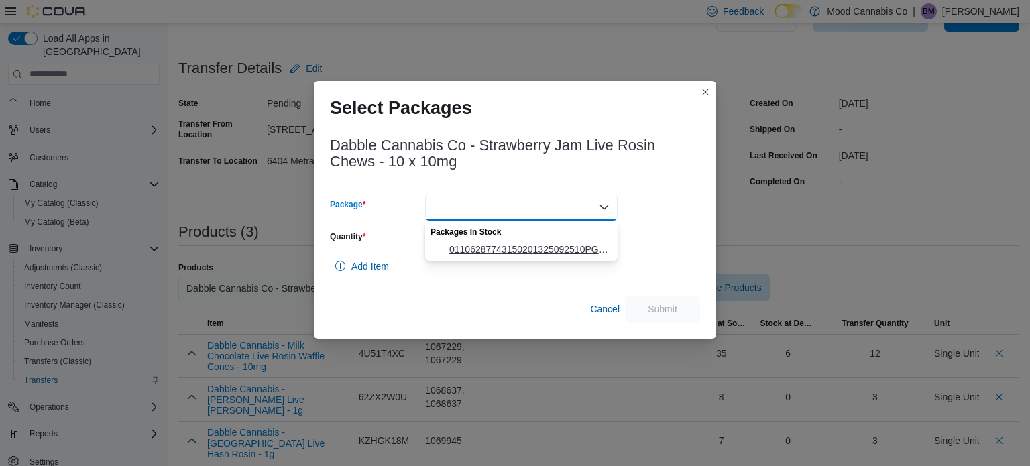
click at [514, 247] on span "01106287743150201325092510PG250912311" at bounding box center [529, 249] width 160 height 13
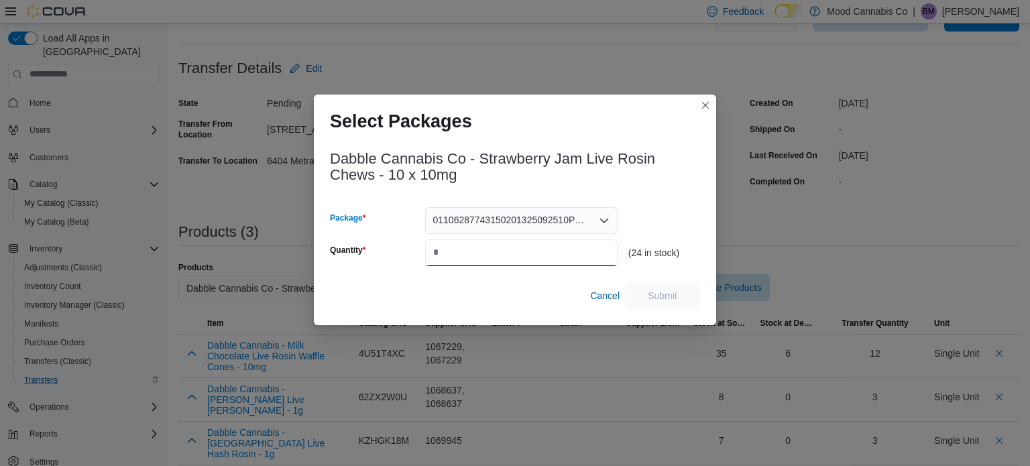
click at [500, 251] on input "Quantity" at bounding box center [521, 252] width 192 height 27
type input "**"
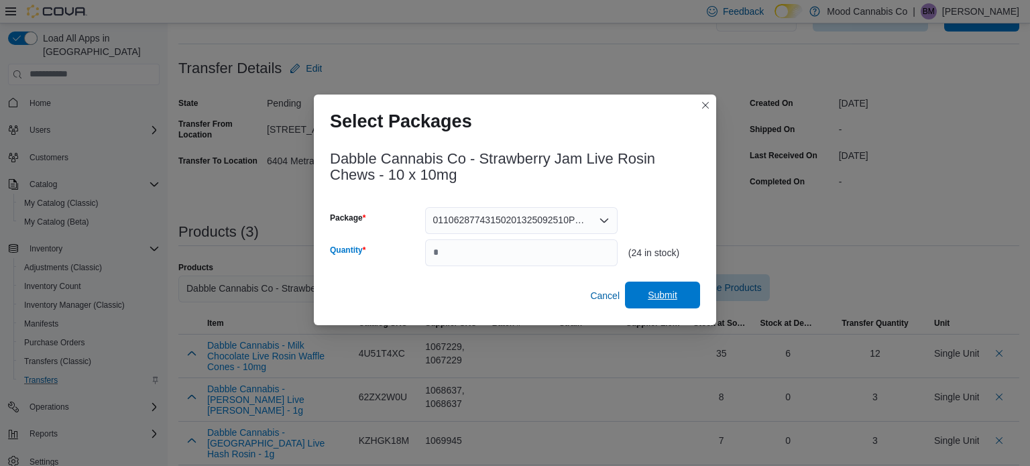
click at [669, 305] on span "Submit" at bounding box center [662, 295] width 59 height 27
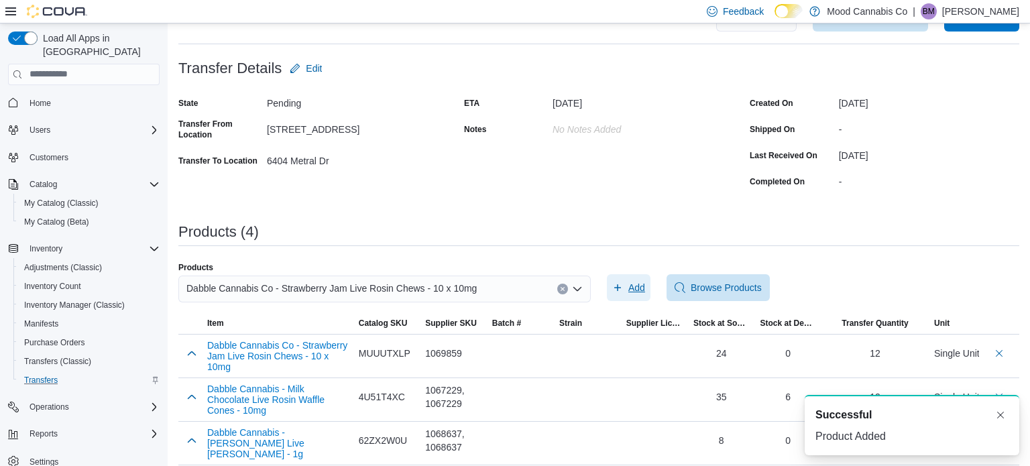
scroll to position [103, 0]
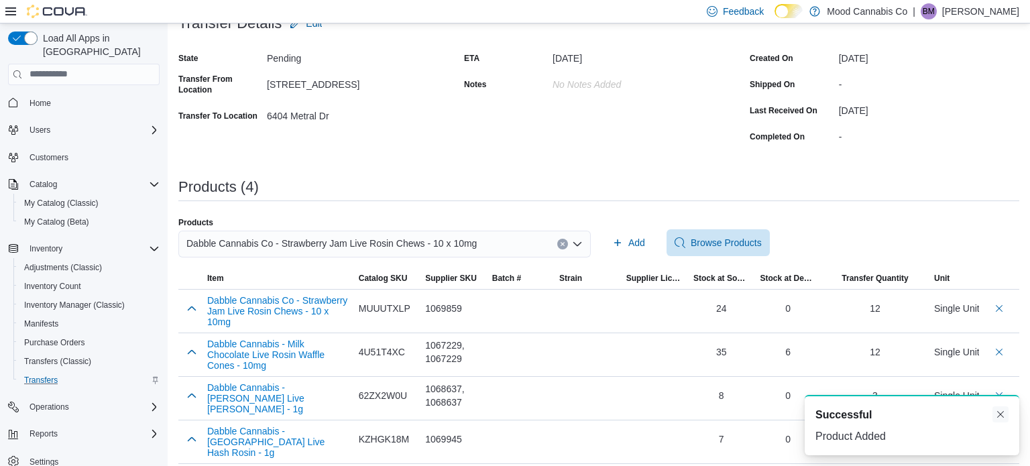
click at [1002, 415] on button "Dismiss toast" at bounding box center [1000, 414] width 16 height 16
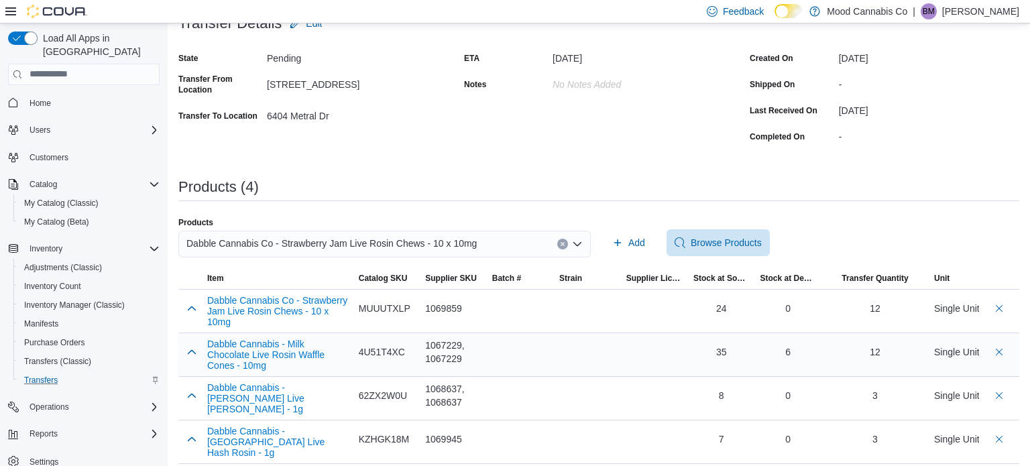
scroll to position [0, 0]
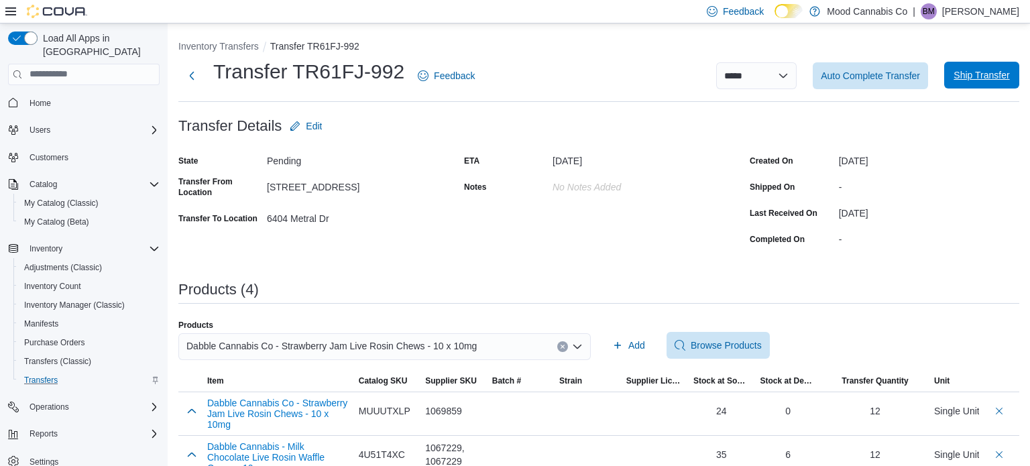
click at [974, 64] on span "Ship Transfer" at bounding box center [981, 75] width 59 height 27
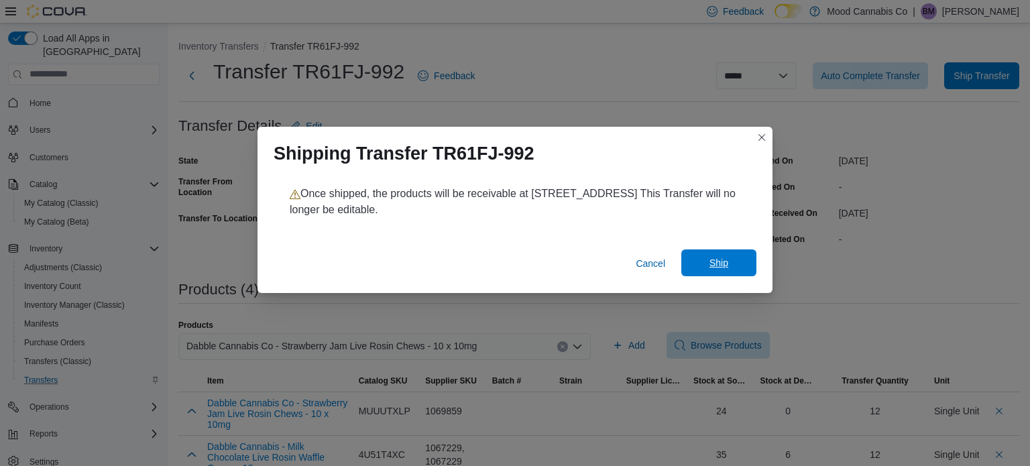
click at [715, 270] on span "Ship" at bounding box center [718, 262] width 59 height 27
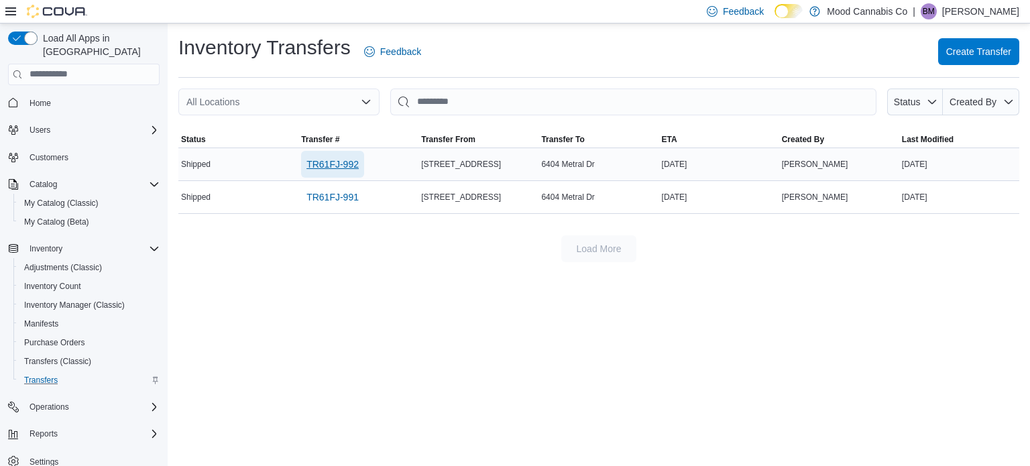
click at [337, 165] on span "TR61FJ-992" at bounding box center [332, 164] width 52 height 13
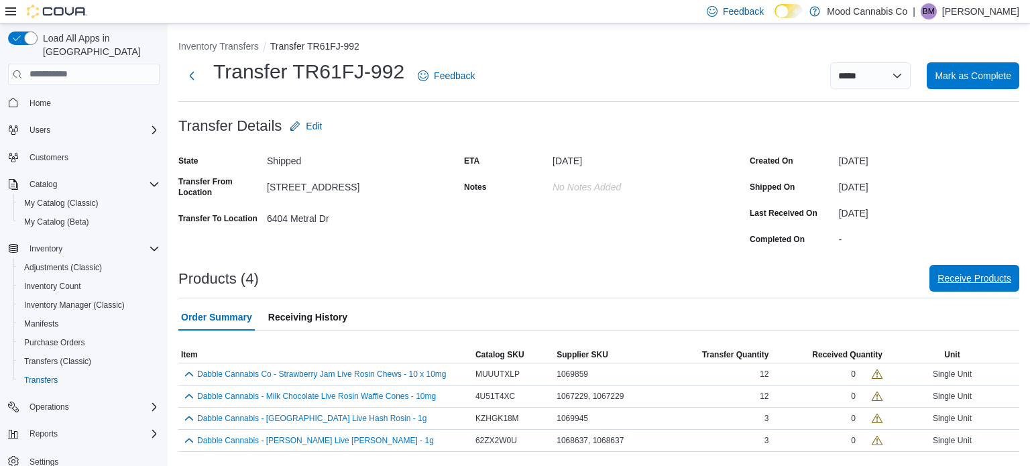
click at [963, 275] on span "Receive Products" at bounding box center [974, 278] width 74 height 13
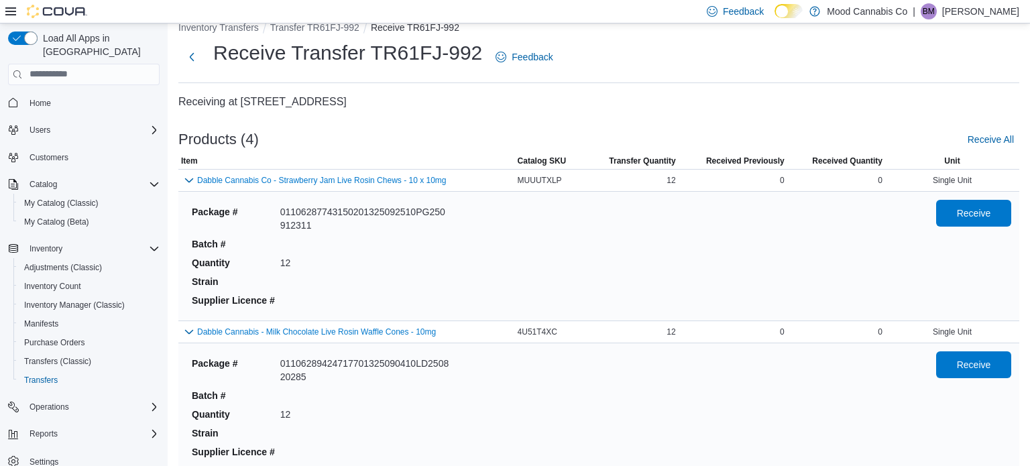
scroll to position [24, 0]
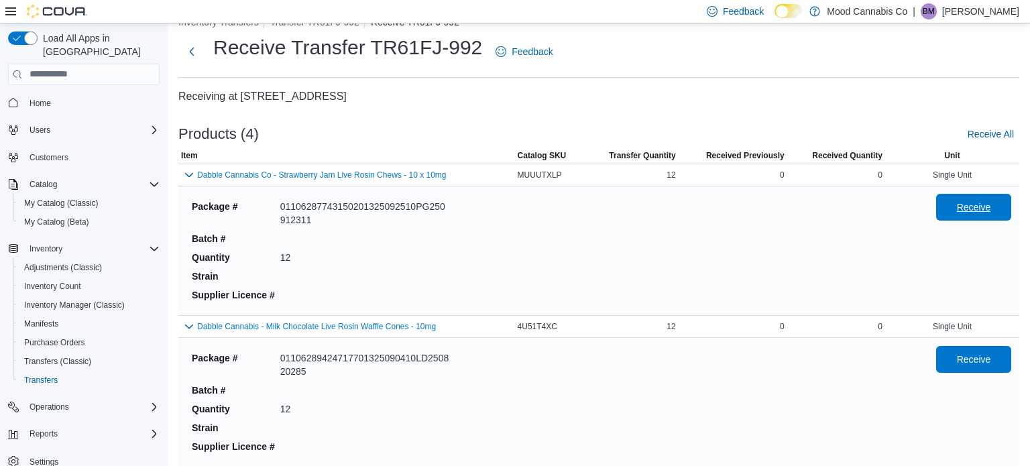
click at [963, 201] on span "Receive" at bounding box center [974, 206] width 34 height 13
click at [971, 369] on span "Receive" at bounding box center [973, 358] width 59 height 27
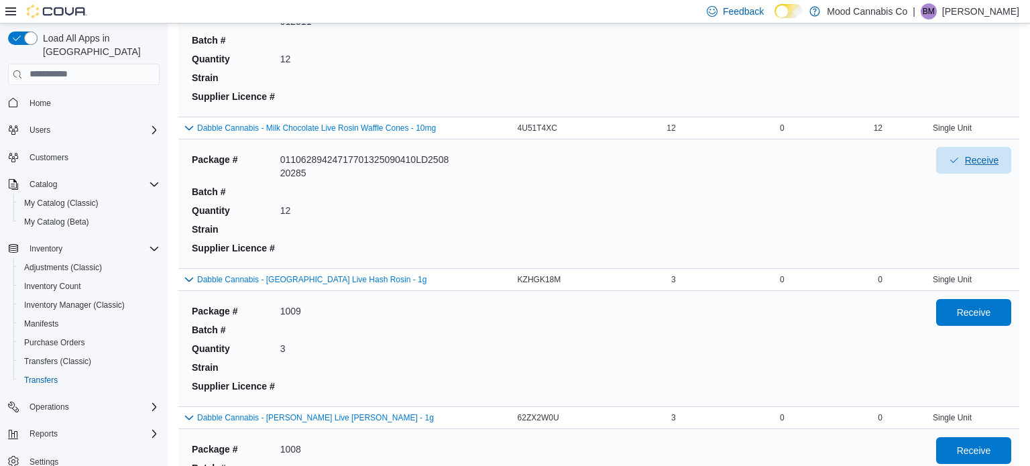
scroll to position [278, 0]
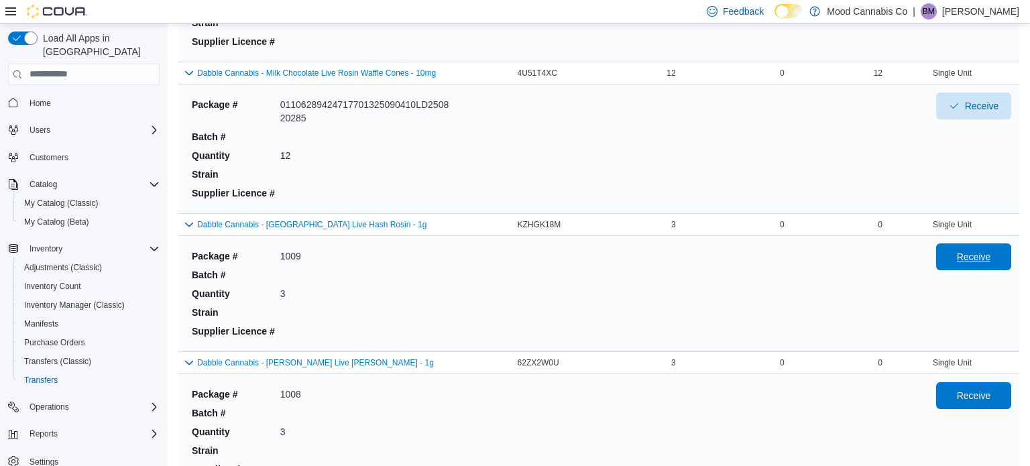
click at [963, 264] on span "Receive" at bounding box center [973, 256] width 59 height 27
click at [962, 399] on span "Receive" at bounding box center [974, 394] width 34 height 13
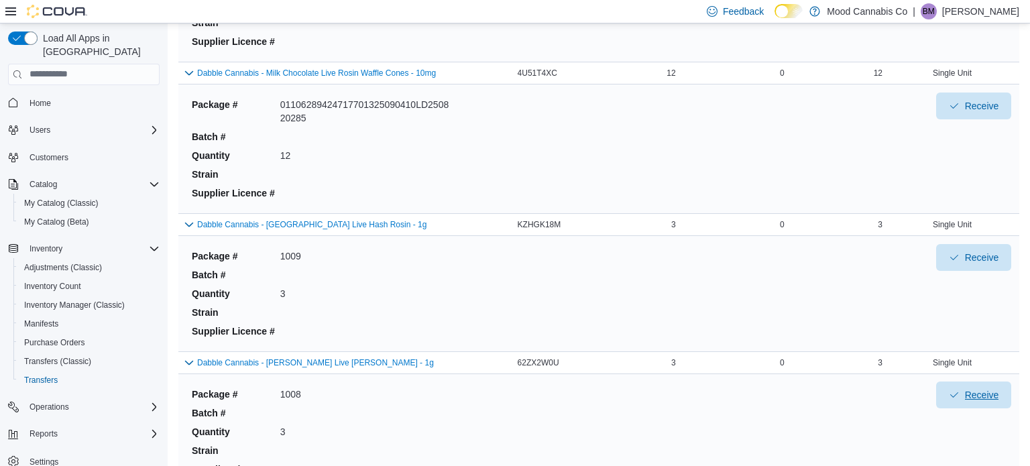
scroll to position [351, 0]
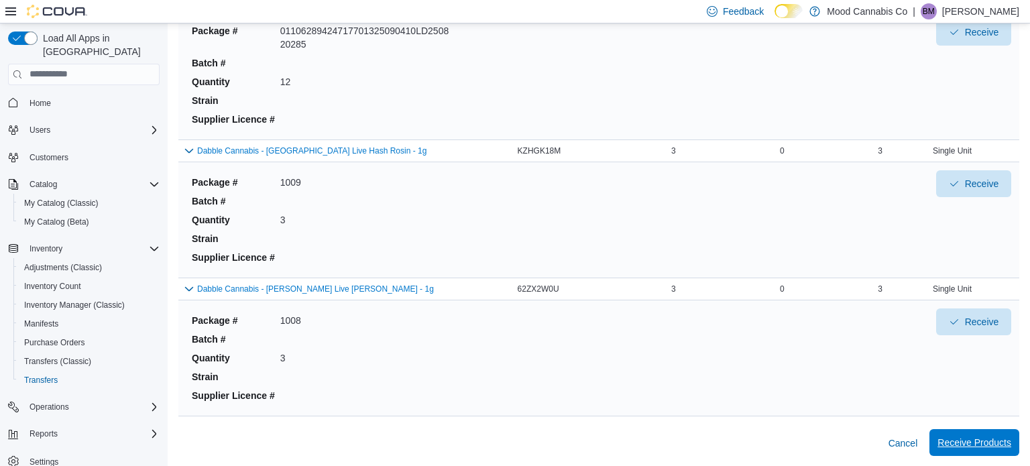
click at [968, 449] on span "Receive Products" at bounding box center [974, 442] width 74 height 27
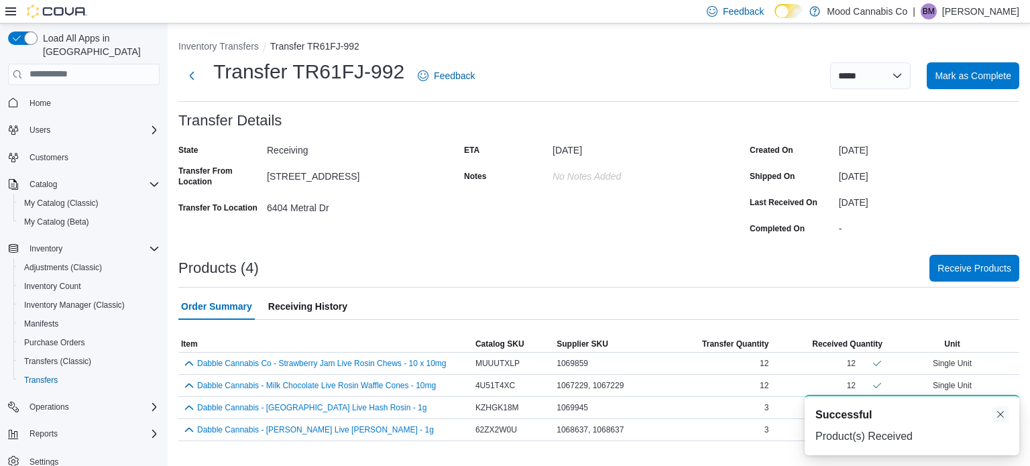
click at [1000, 417] on button "Dismiss toast" at bounding box center [1000, 414] width 16 height 16
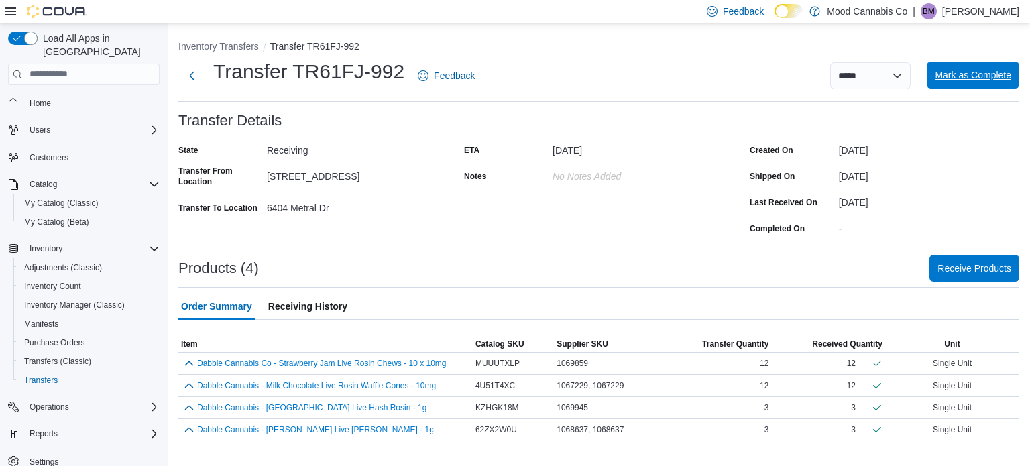
click at [974, 74] on span "Mark as Complete" at bounding box center [973, 74] width 76 height 13
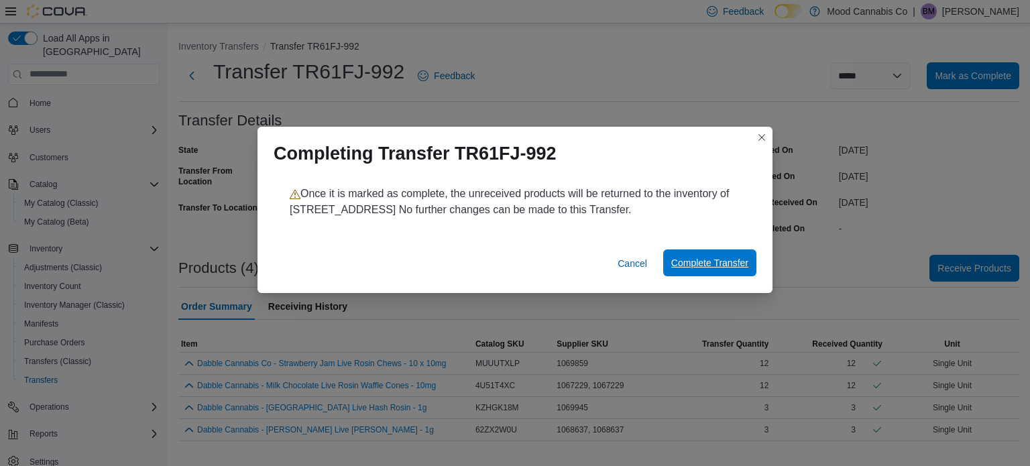
click at [713, 264] on span "Complete Transfer" at bounding box center [709, 262] width 77 height 13
